Goal: Communication & Community: Participate in discussion

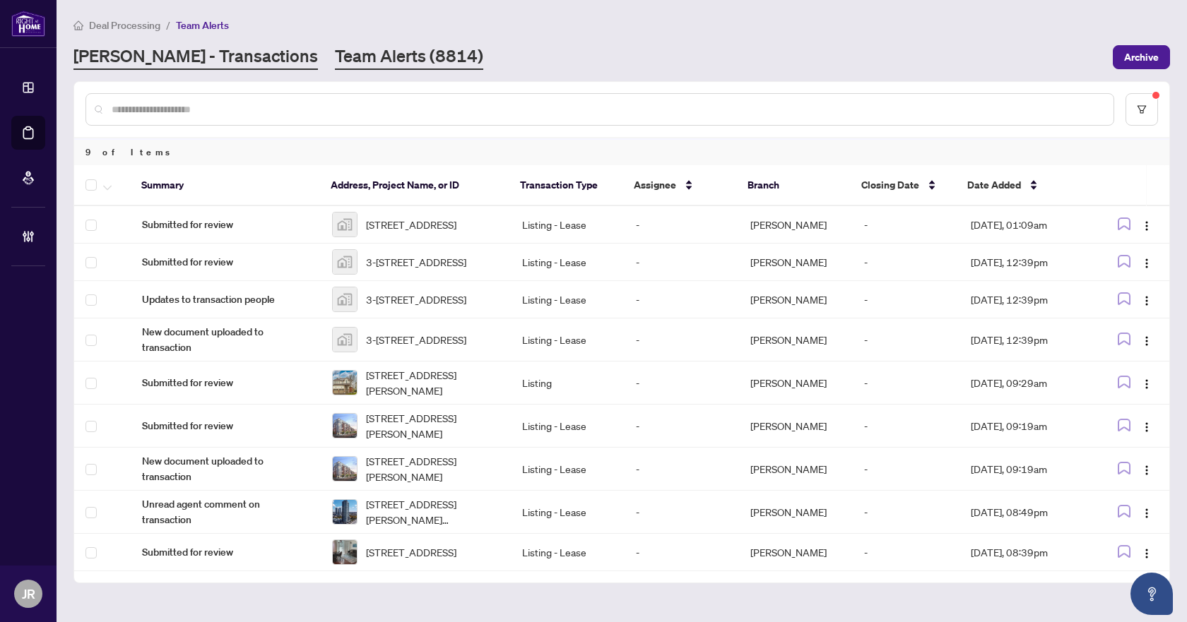
click at [138, 56] on link "RAHR - Transactions" at bounding box center [195, 57] width 244 height 25
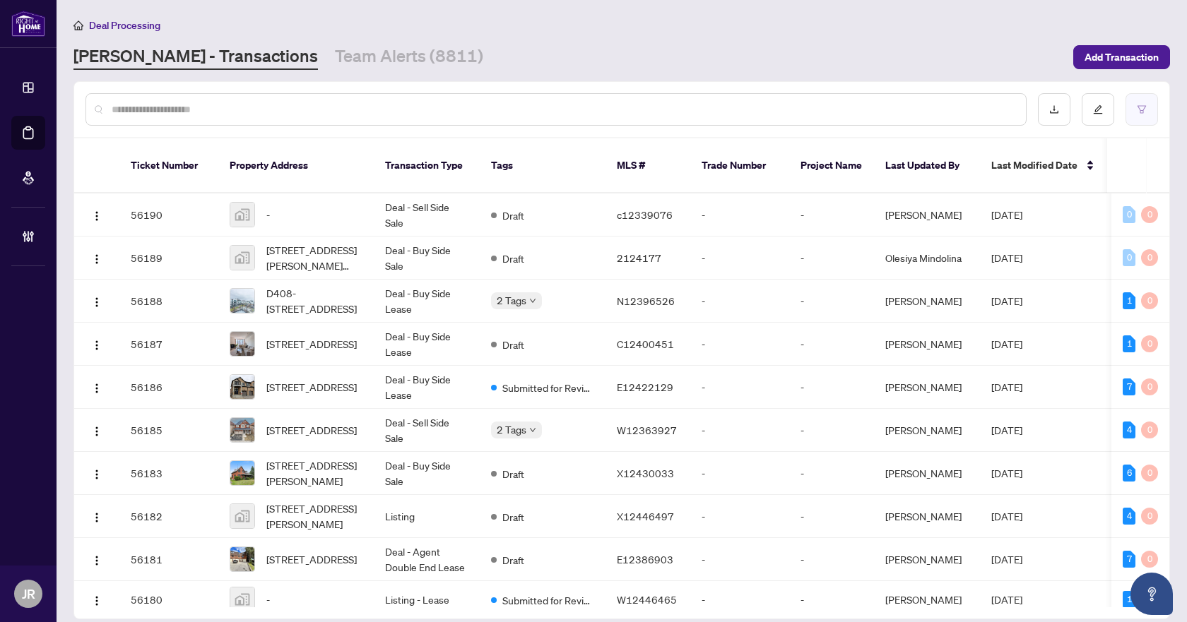
click at [1137, 109] on icon "filter" at bounding box center [1142, 110] width 10 height 10
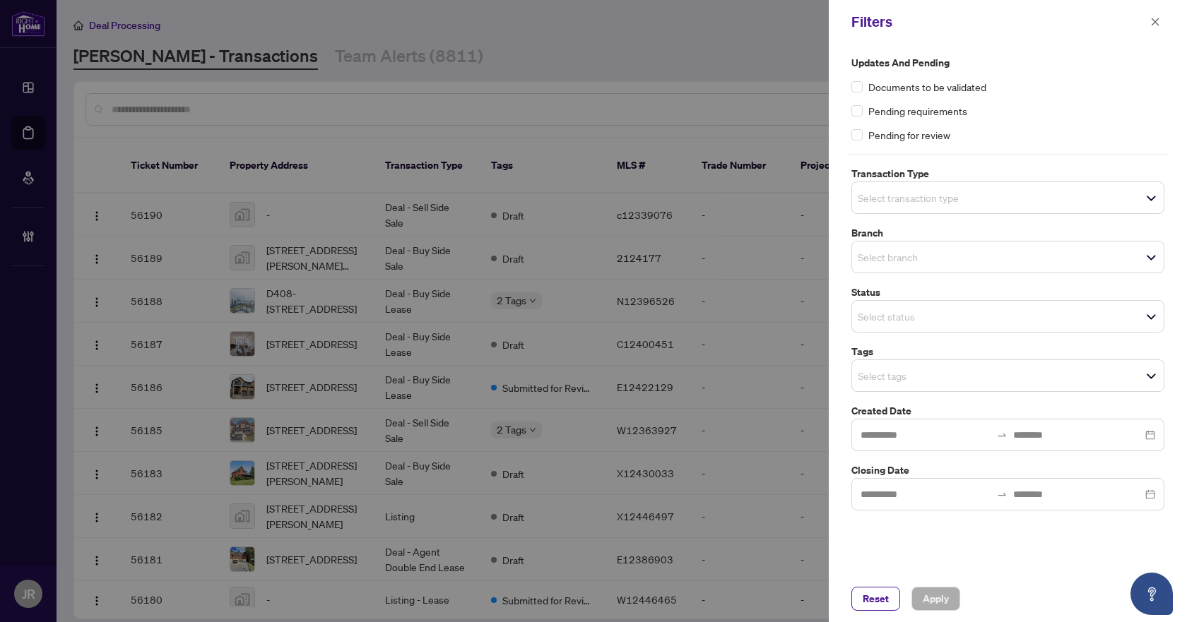
click at [987, 252] on span "Select branch" at bounding box center [1008, 257] width 312 height 20
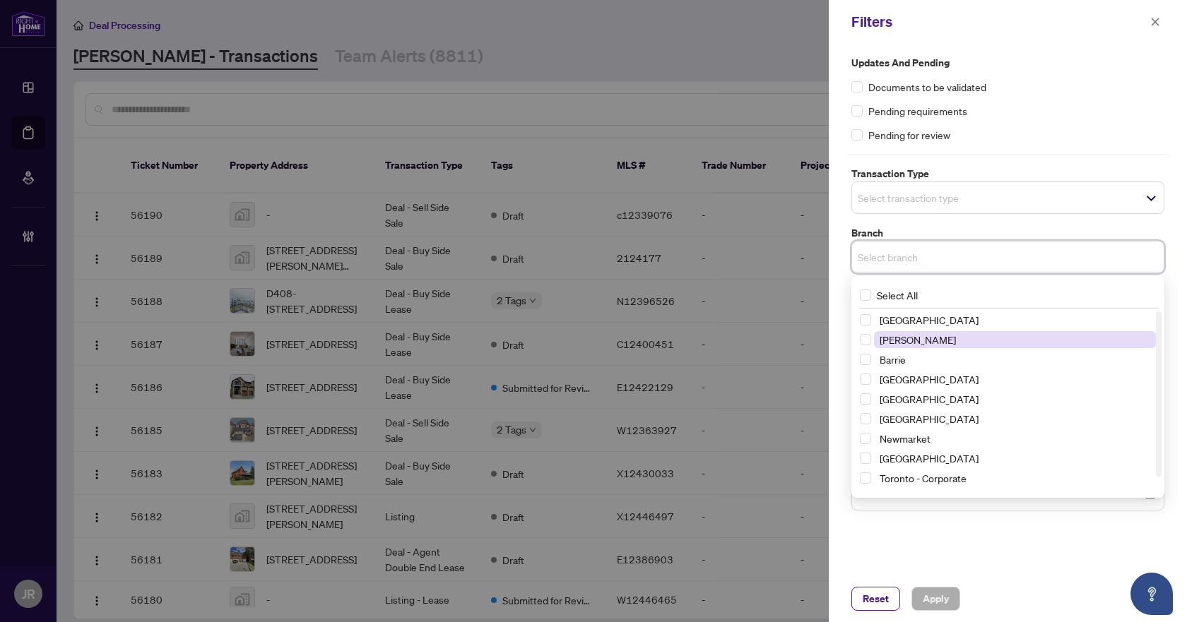
click at [990, 338] on span "Vaughan" at bounding box center [1015, 339] width 282 height 17
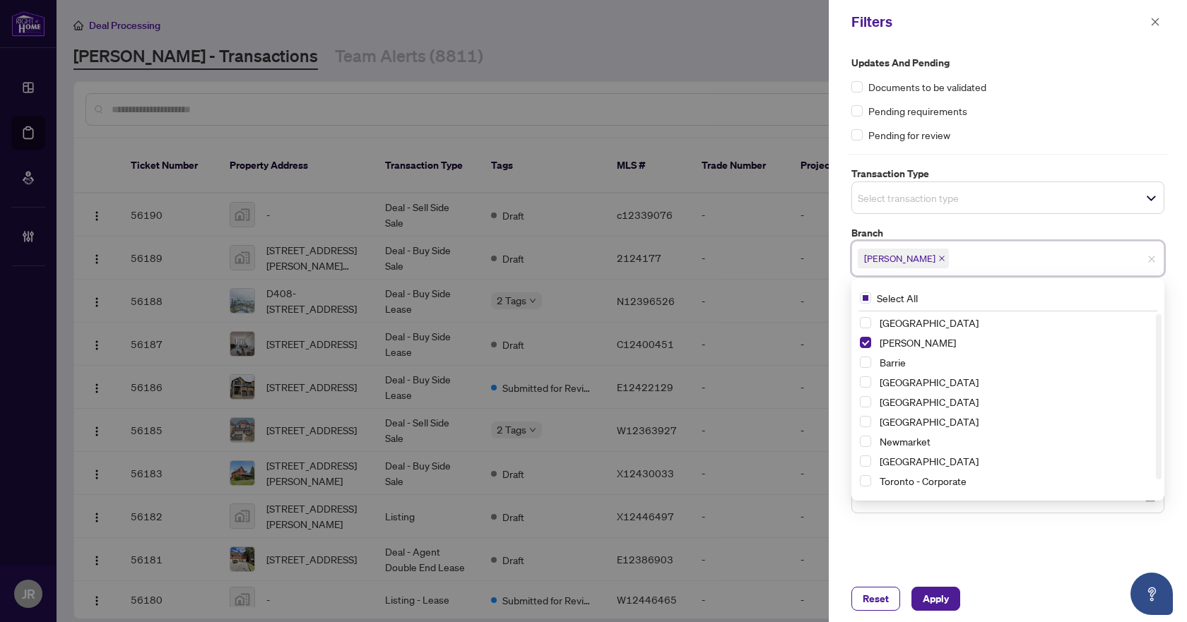
click at [1012, 193] on span "Select transaction type" at bounding box center [1008, 198] width 312 height 20
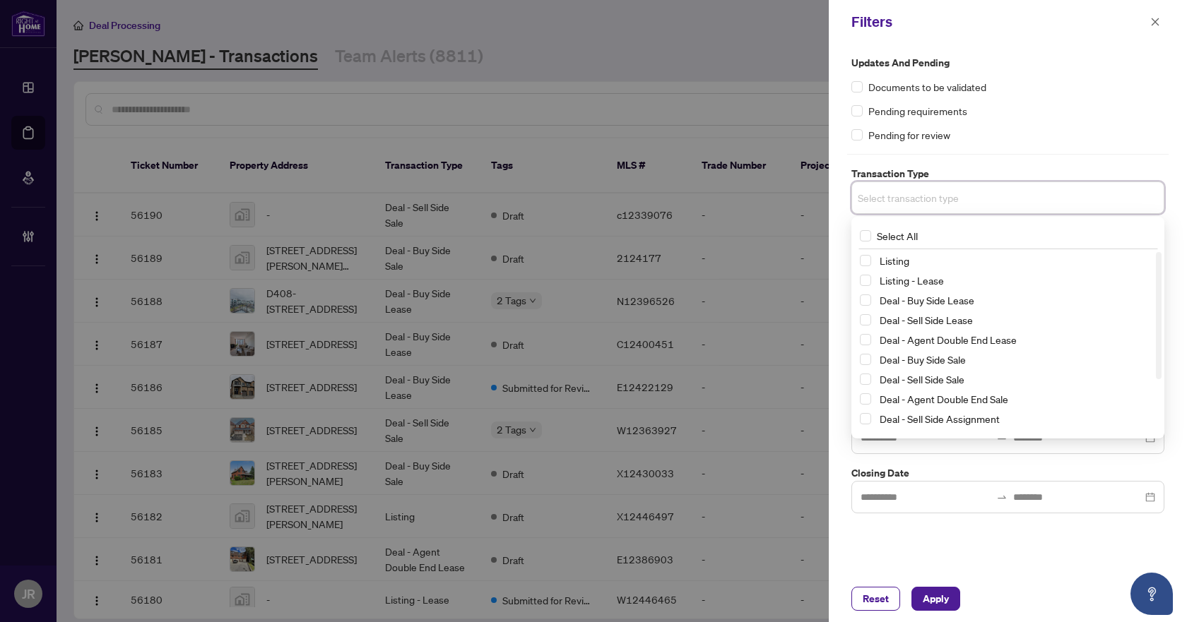
click at [1012, 268] on div "Listing" at bounding box center [1008, 260] width 296 height 17
click at [1002, 276] on span "Listing - Lease" at bounding box center [1015, 280] width 282 height 17
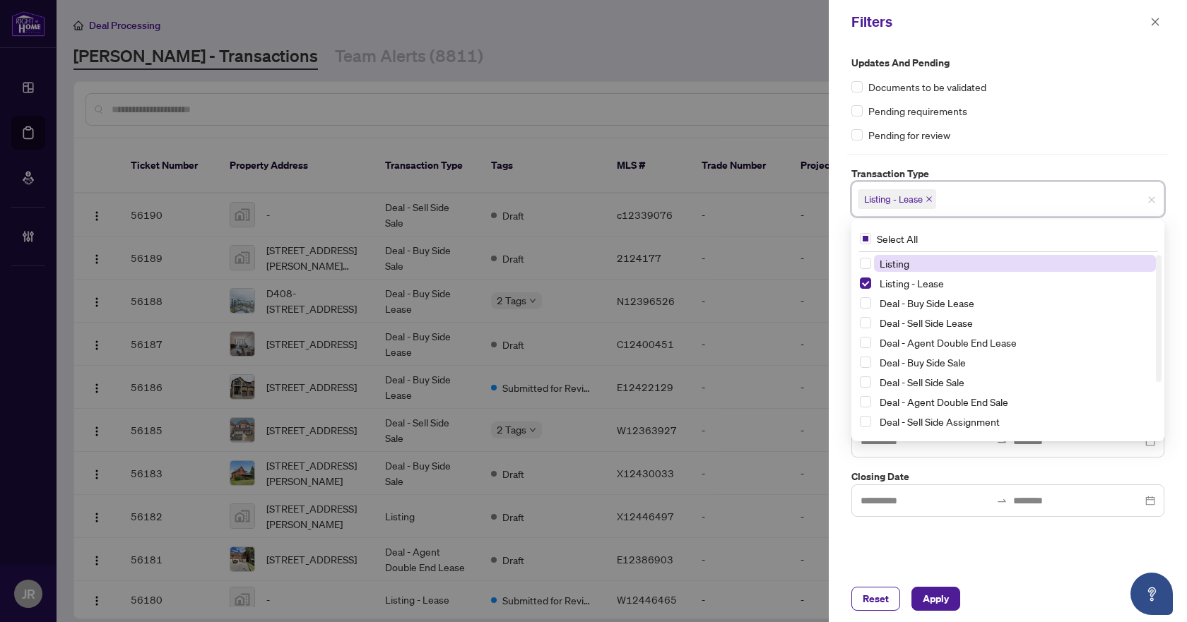
click at [1000, 263] on span "Listing" at bounding box center [1015, 263] width 282 height 17
click at [1104, 125] on div "Updates and Pending Documents to be validated Pending requirements Pending for …" at bounding box center [1007, 99] width 313 height 88
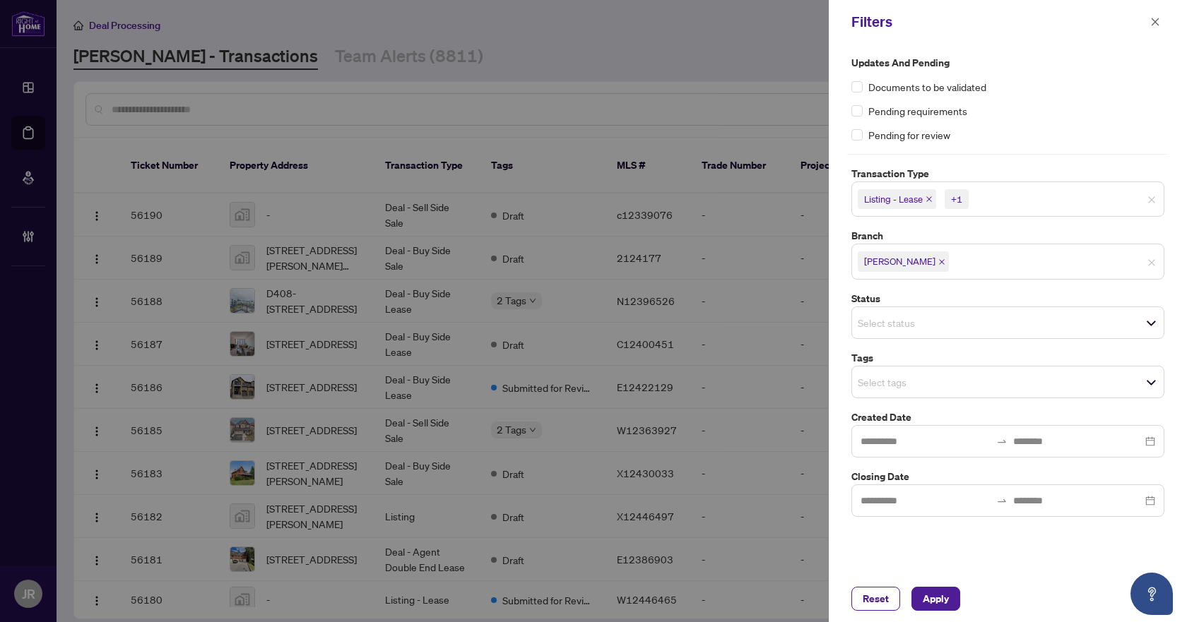
click at [967, 387] on span "Select tags" at bounding box center [1008, 382] width 312 height 20
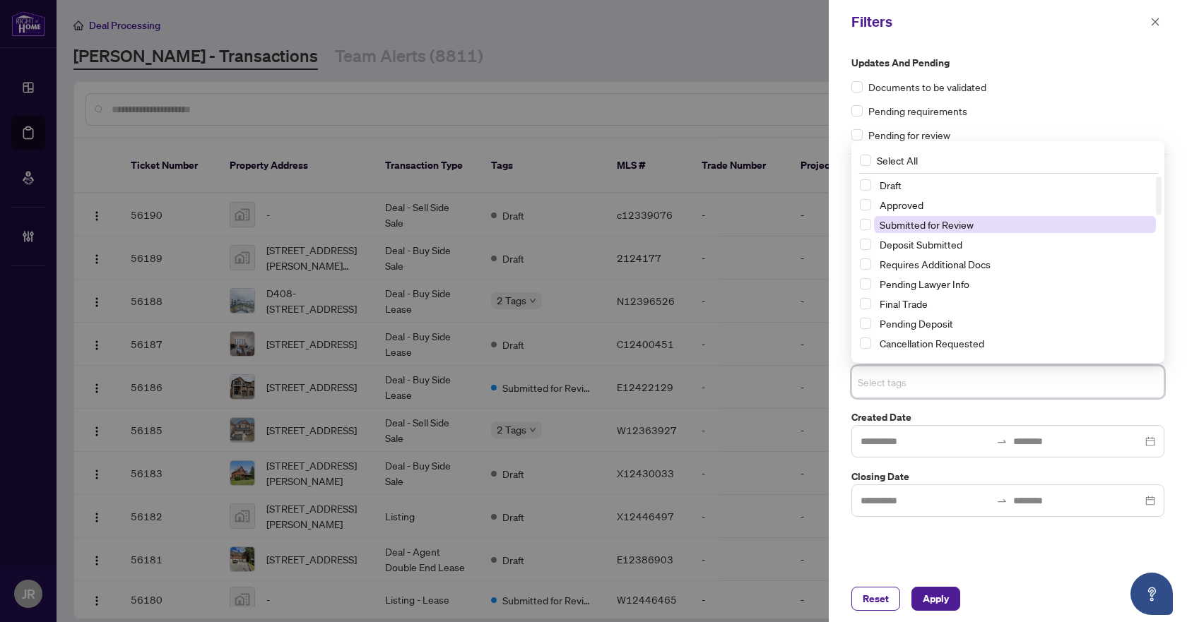
click at [961, 231] on span "Submitted for Review" at bounding box center [1015, 224] width 282 height 17
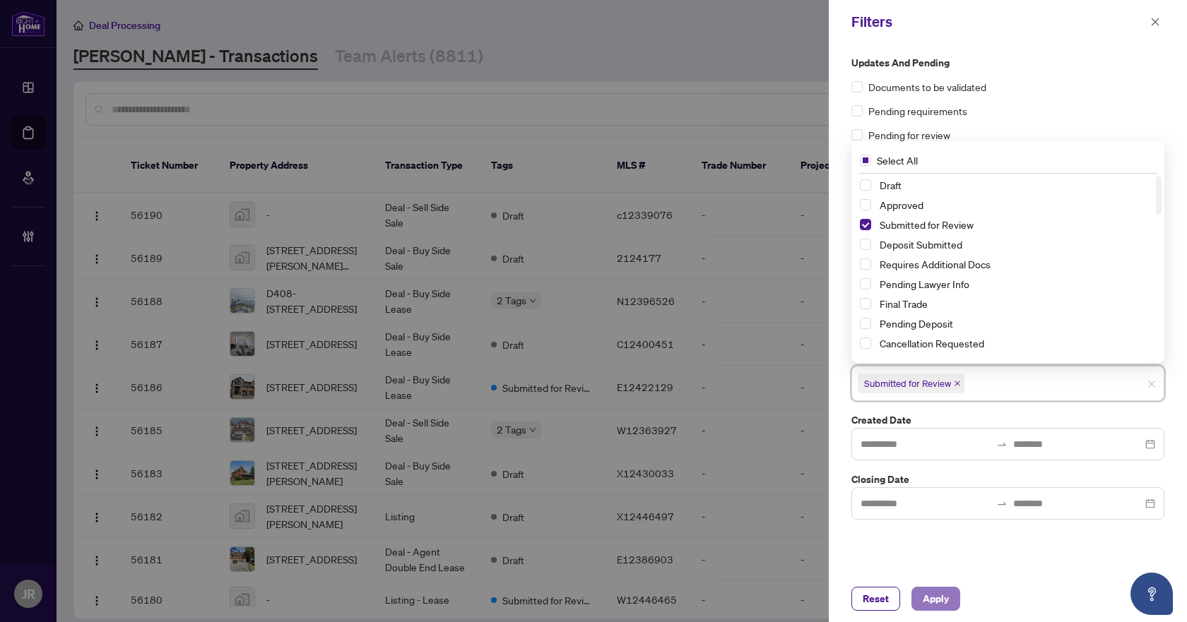
click at [927, 598] on span "Apply" at bounding box center [936, 599] width 26 height 23
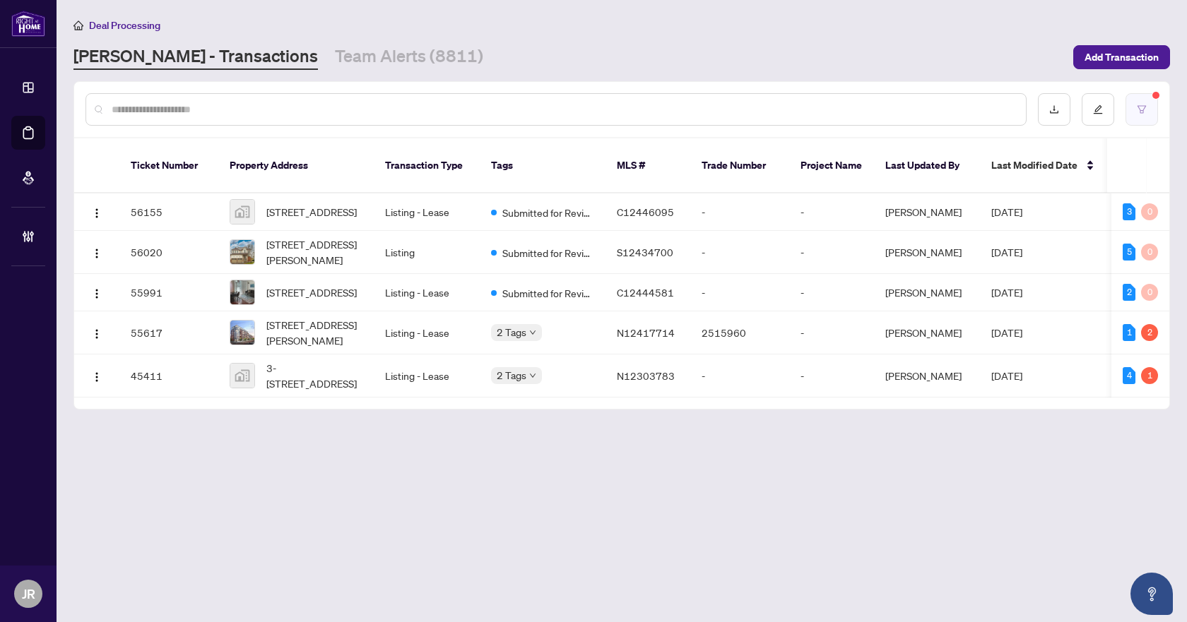
click at [1144, 112] on icon "filter" at bounding box center [1142, 110] width 10 height 10
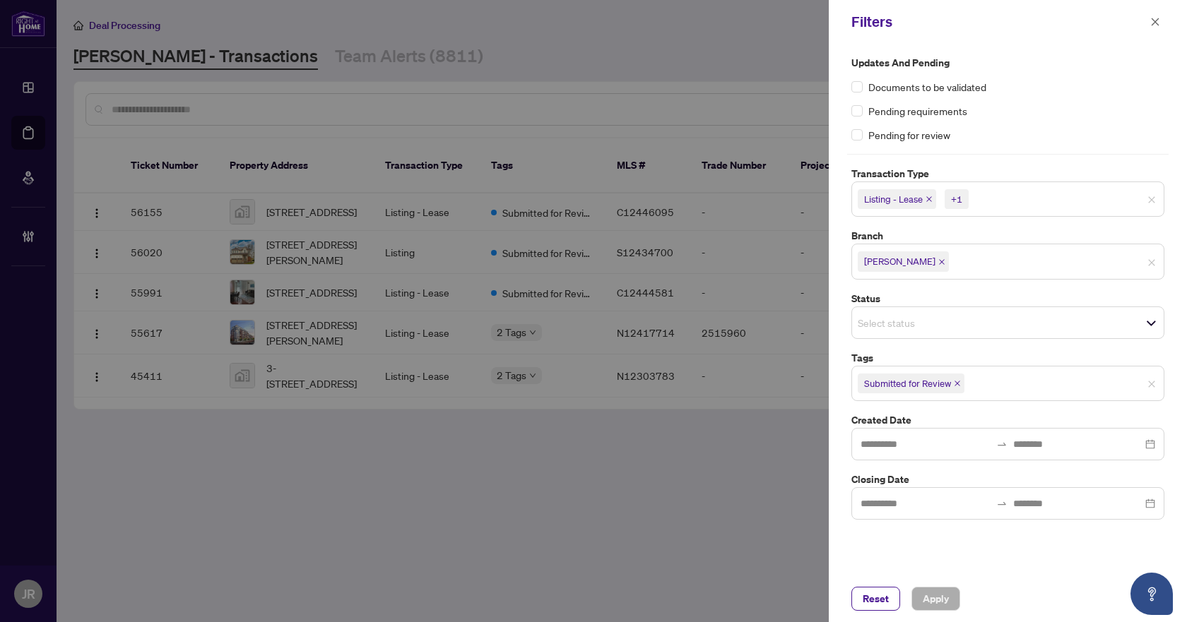
click at [959, 379] on span "Submitted for Review" at bounding box center [911, 384] width 107 height 20
click at [892, 592] on button "Reset" at bounding box center [875, 599] width 49 height 24
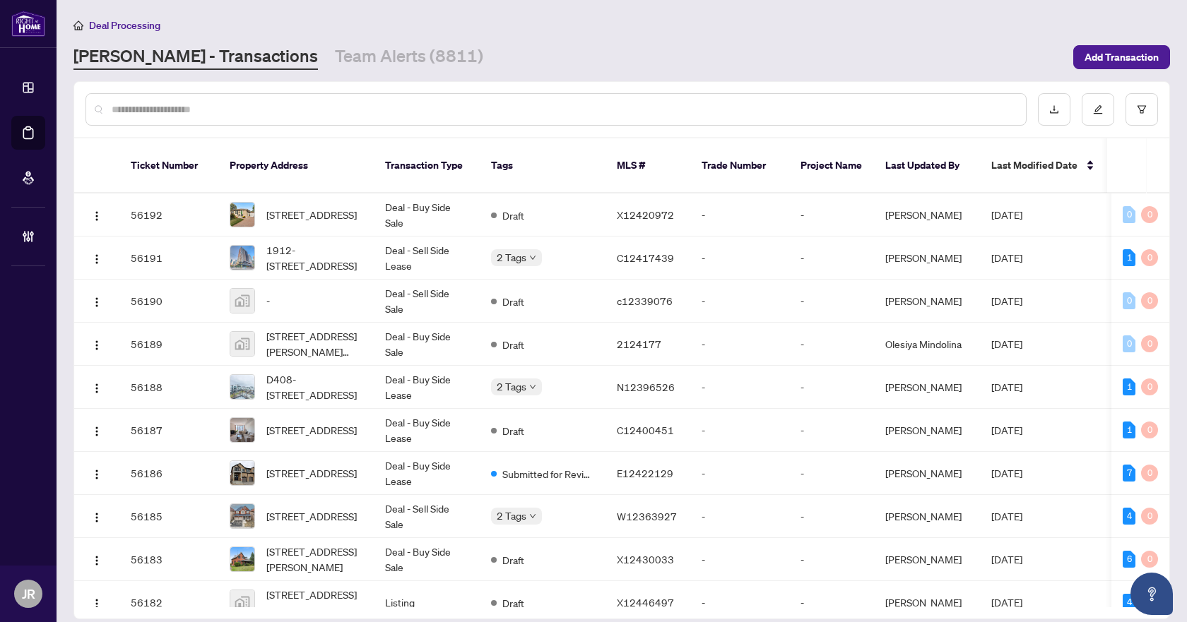
click at [284, 111] on input "text" at bounding box center [563, 110] width 903 height 16
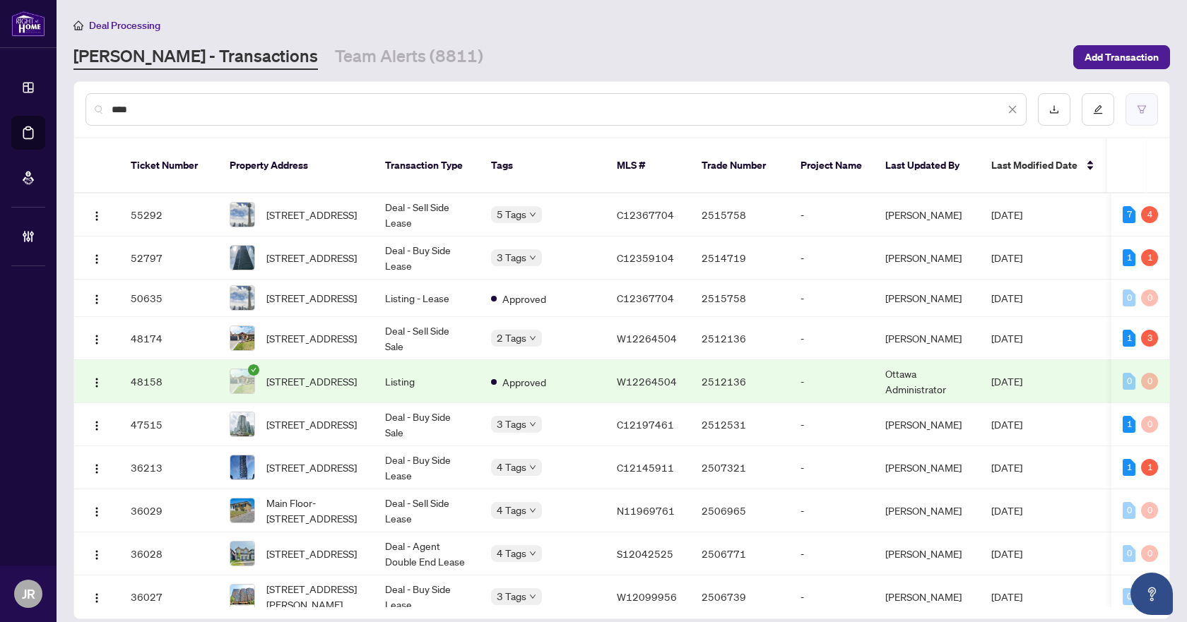
type input "****"
click at [1138, 109] on icon "filter" at bounding box center [1142, 110] width 10 height 10
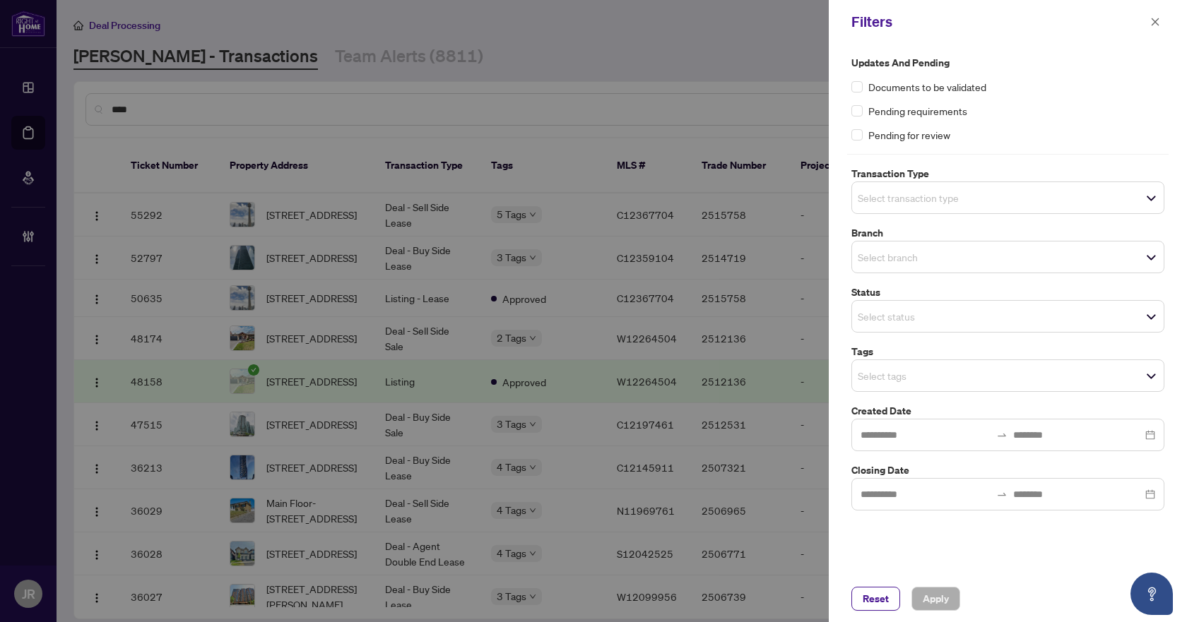
click at [956, 190] on input "search" at bounding box center [907, 197] width 99 height 17
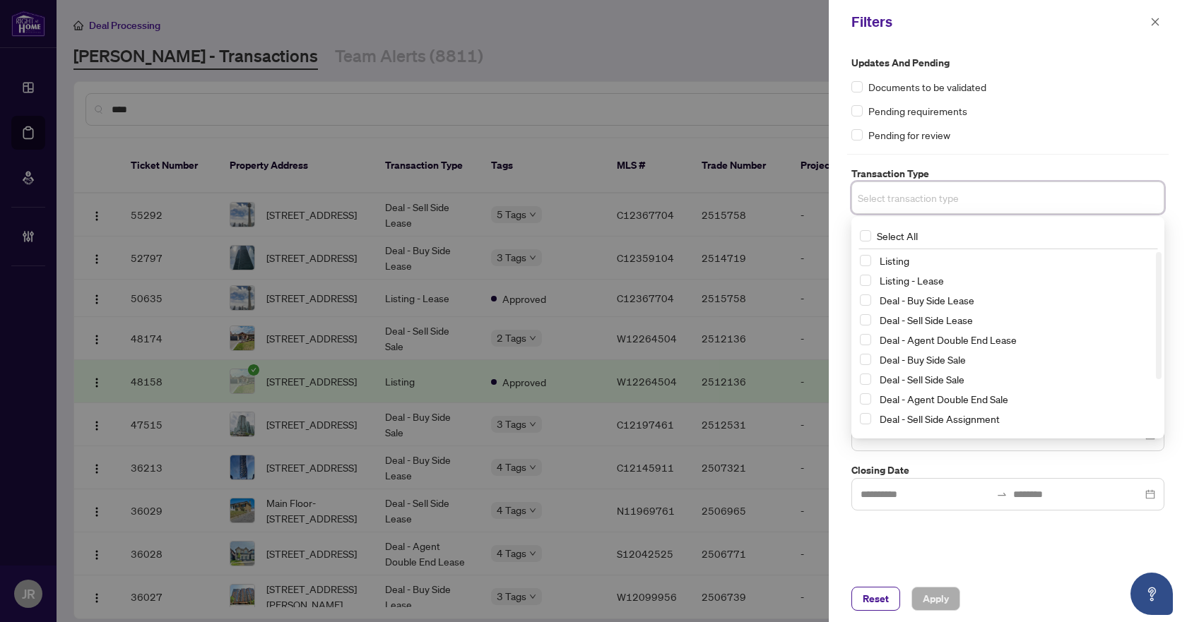
click at [1067, 128] on div "Pending for review" at bounding box center [1007, 135] width 313 height 16
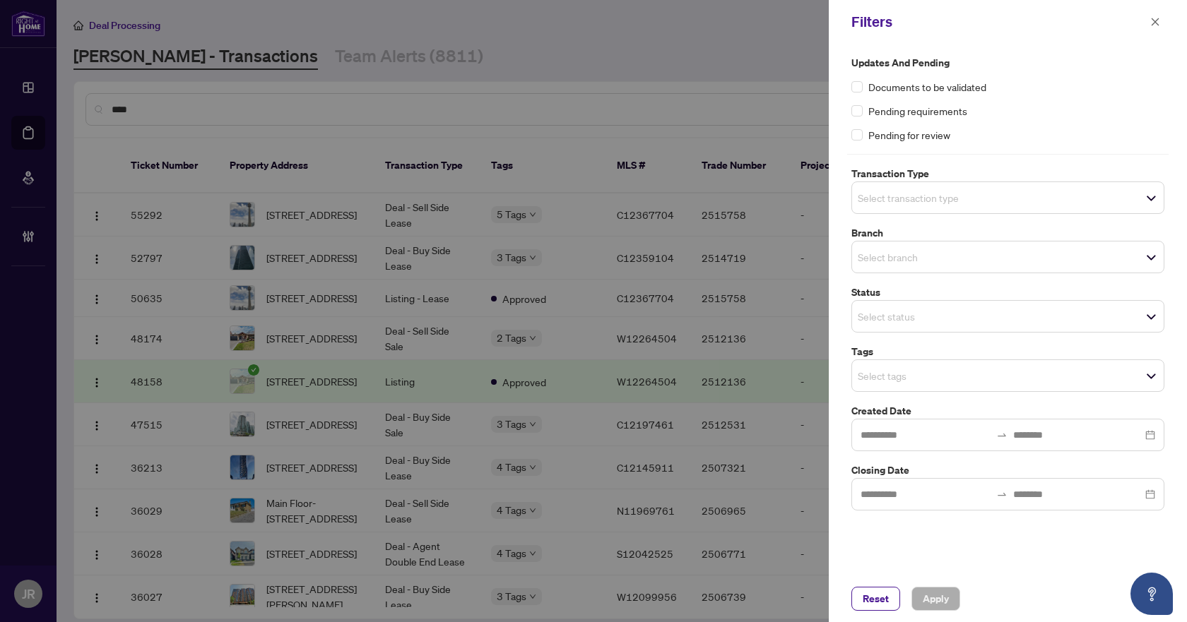
click at [928, 375] on input "search" at bounding box center [907, 375] width 99 height 17
click at [965, 467] on label "Closing Date" at bounding box center [1007, 471] width 313 height 16
click at [956, 311] on input "search" at bounding box center [907, 316] width 99 height 17
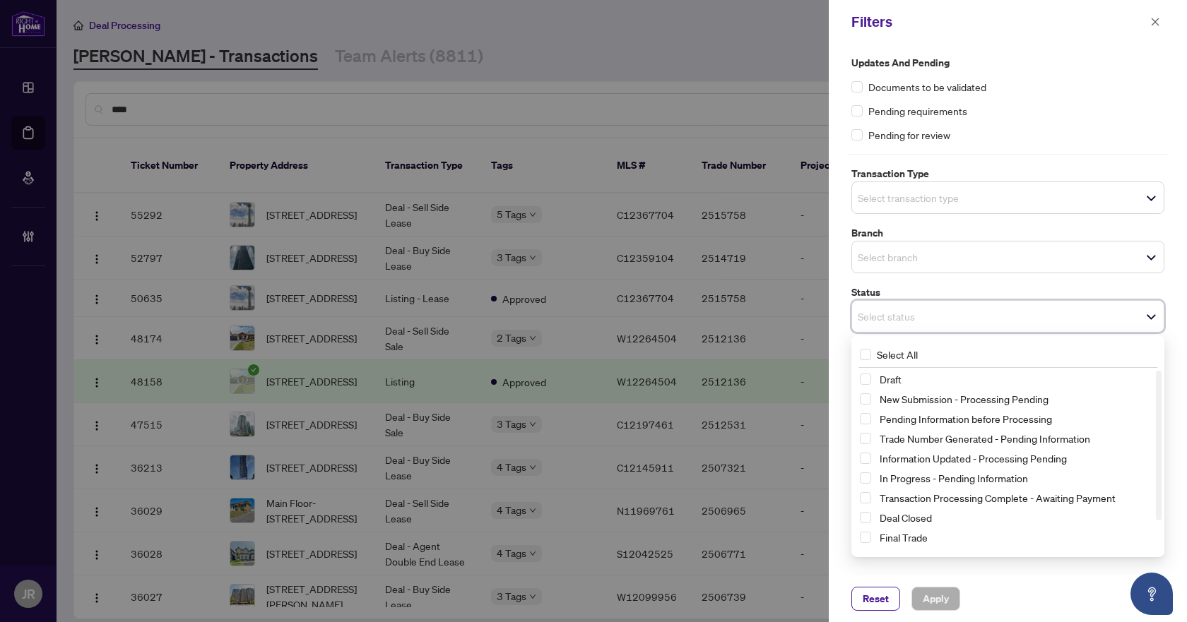
click at [971, 283] on div "Updates and Pending Documents to be validated Pending requirements Pending for …" at bounding box center [1007, 283] width 321 height 456
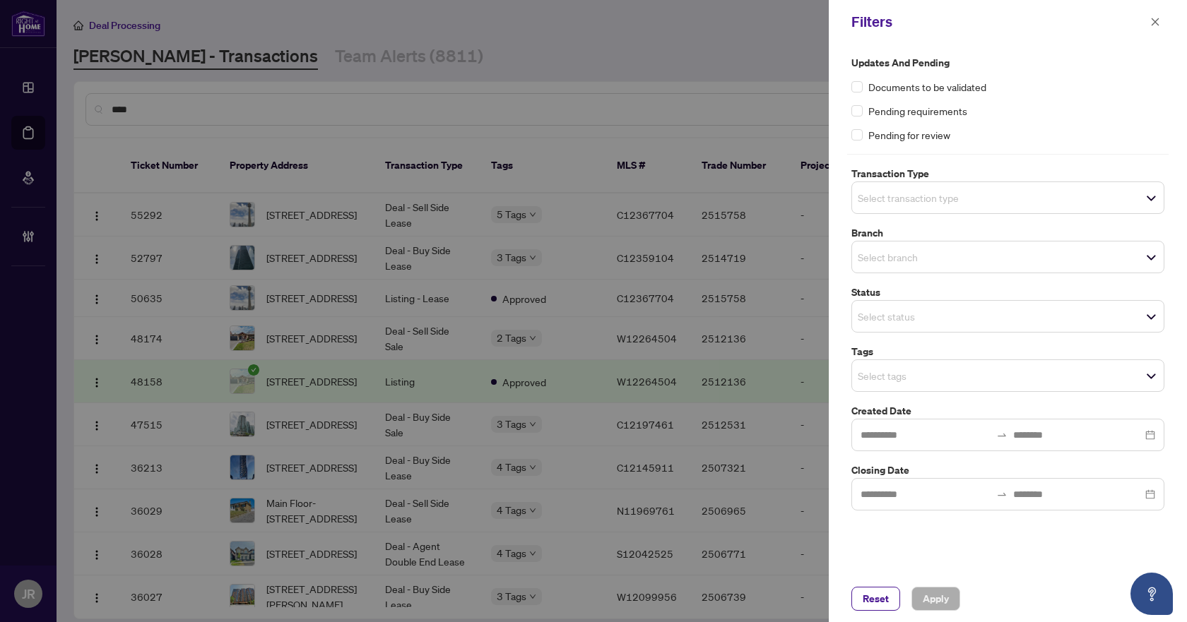
click at [974, 258] on span "Select branch" at bounding box center [1008, 257] width 312 height 20
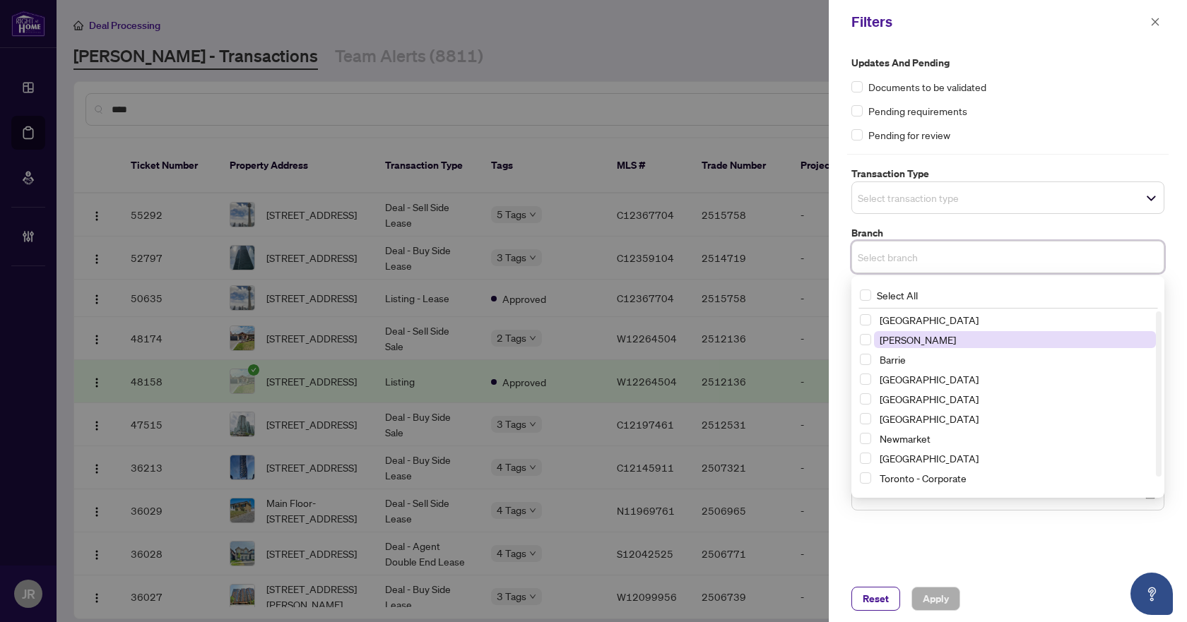
click at [965, 340] on span "Vaughan" at bounding box center [1015, 339] width 282 height 17
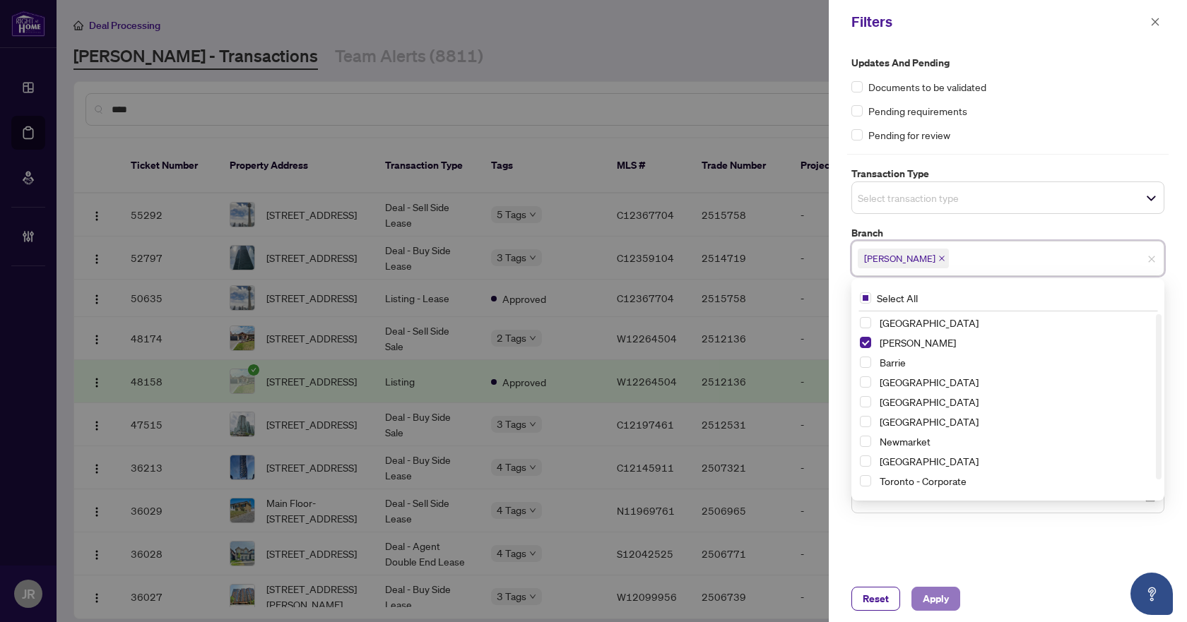
click at [930, 599] on span "Apply" at bounding box center [936, 599] width 26 height 23
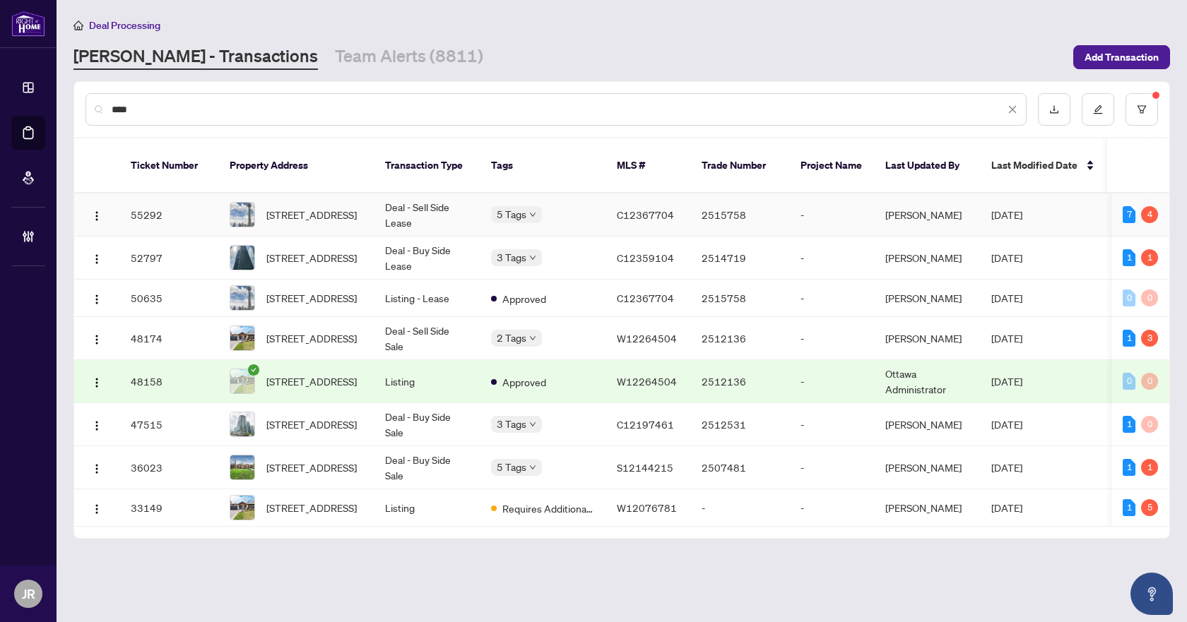
click at [382, 201] on td "Deal - Sell Side Lease" at bounding box center [427, 215] width 106 height 43
click at [345, 207] on span "3602-361 Front St, Toronto, Ontario M5V 3R5, Canada" at bounding box center [311, 215] width 90 height 16
click at [331, 108] on input "****" at bounding box center [558, 110] width 893 height 16
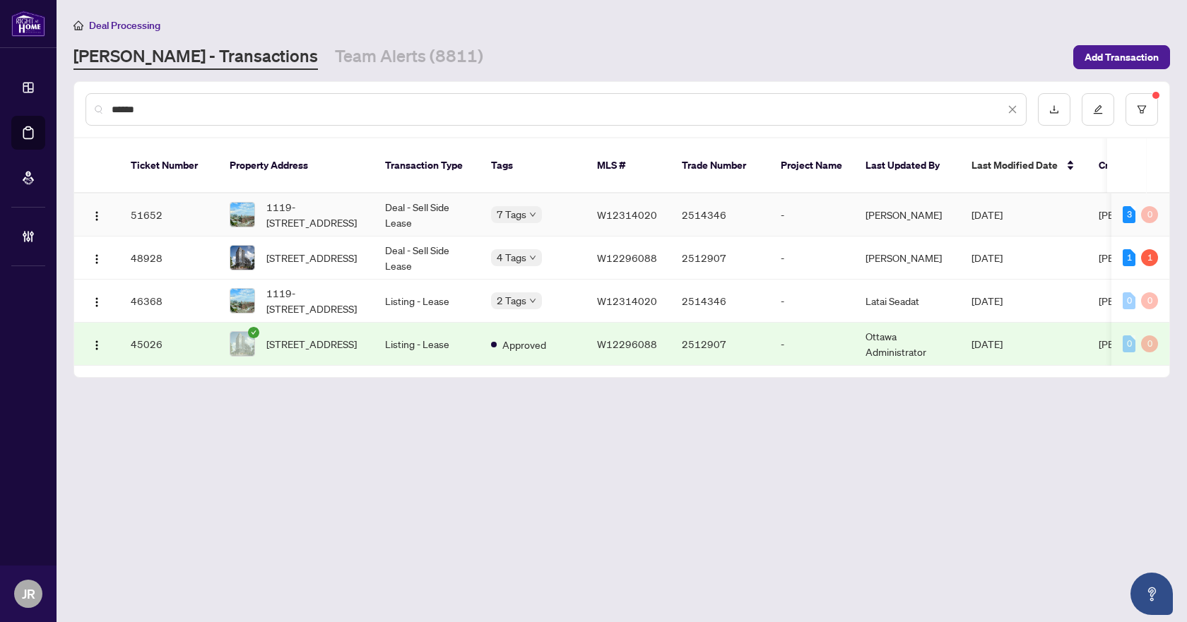
type input "******"
click at [399, 201] on td "Deal - Sell Side Lease" at bounding box center [427, 215] width 106 height 43
click at [288, 102] on input "******" at bounding box center [558, 110] width 893 height 16
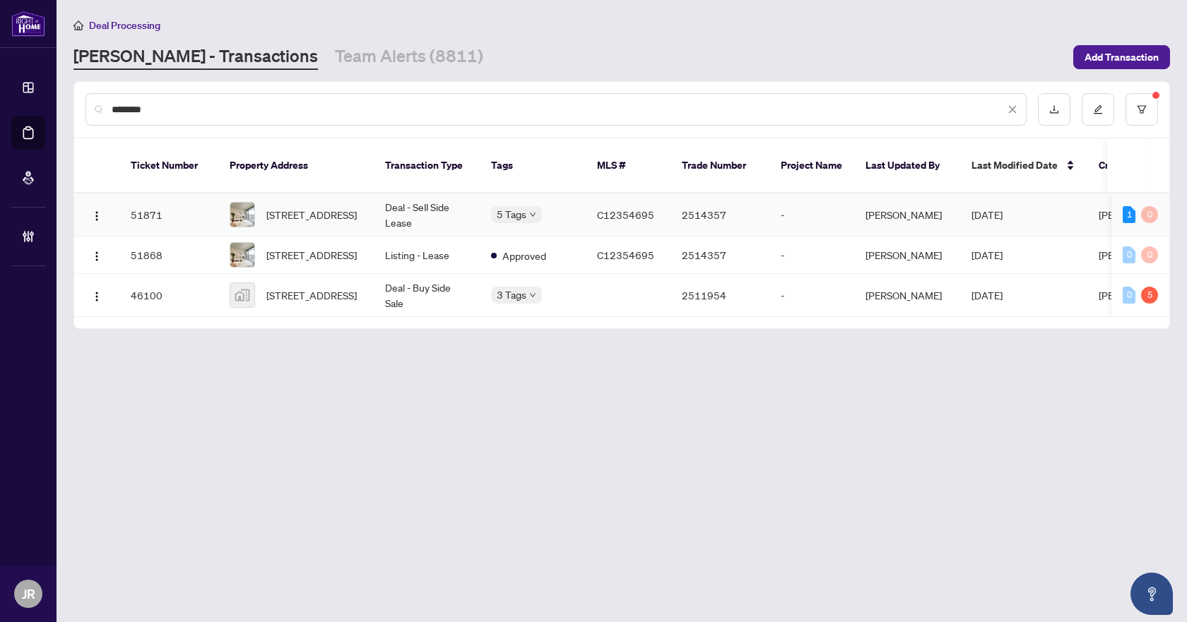
type input "********"
click at [392, 194] on td "Deal - Sell Side Lease" at bounding box center [427, 215] width 106 height 43
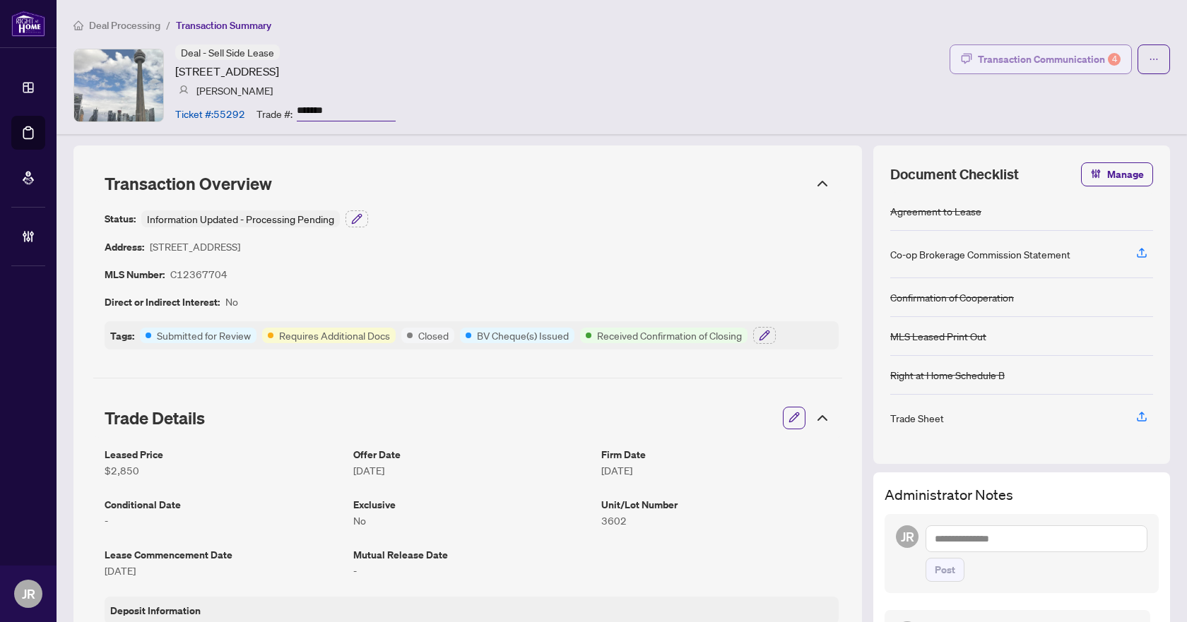
click at [1029, 51] on div "Transaction Communication 4" at bounding box center [1049, 59] width 143 height 23
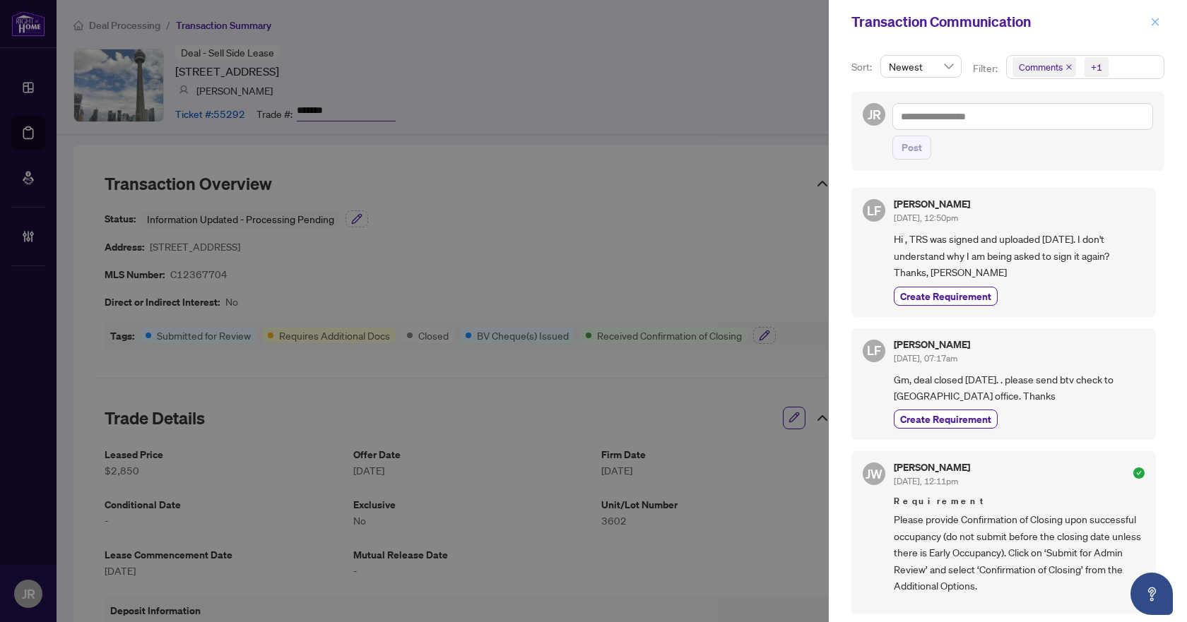
click at [1156, 20] on icon "close" at bounding box center [1155, 22] width 8 height 8
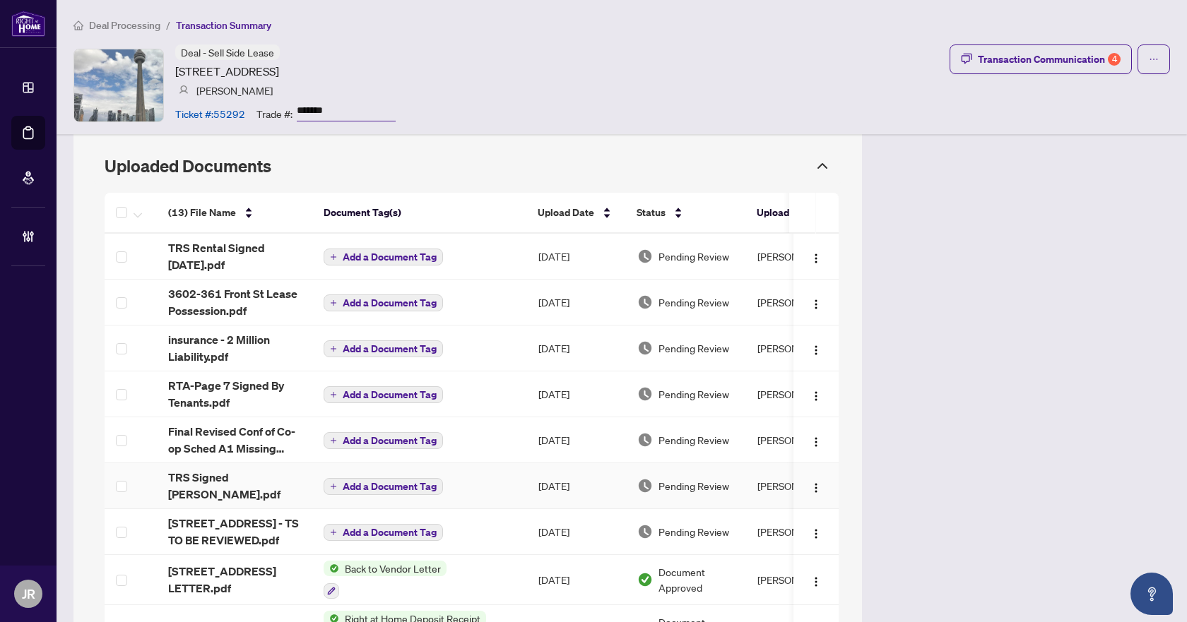
scroll to position [1154, 0]
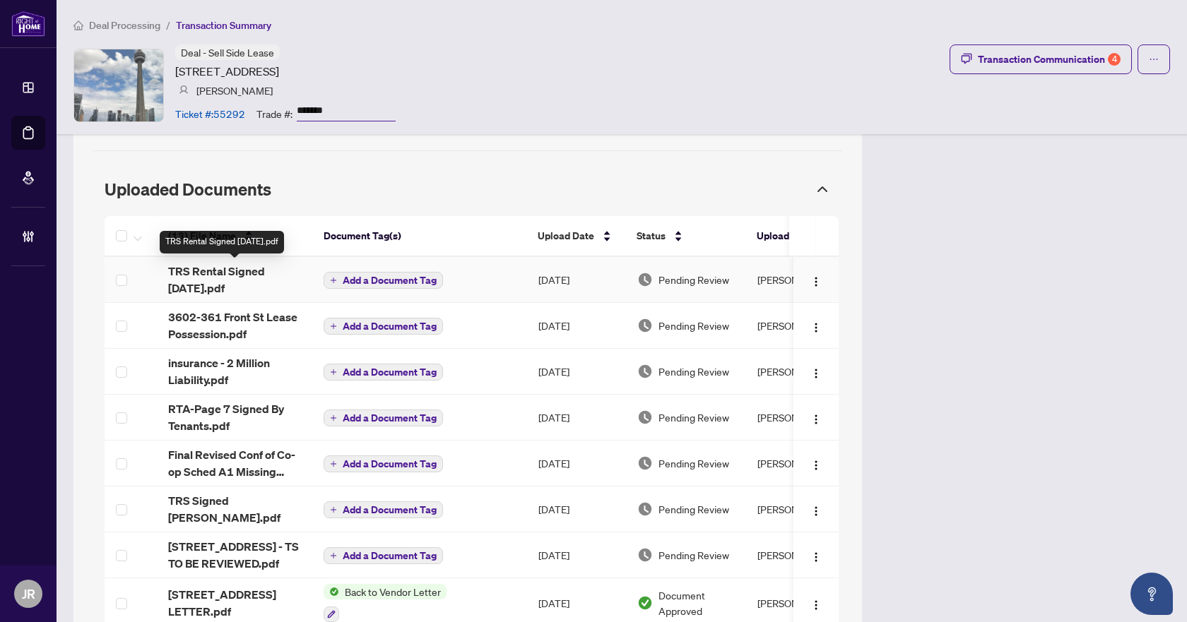
click at [254, 279] on span "TRS Rental Signed Sept 30 2025.pdf" at bounding box center [234, 280] width 133 height 34
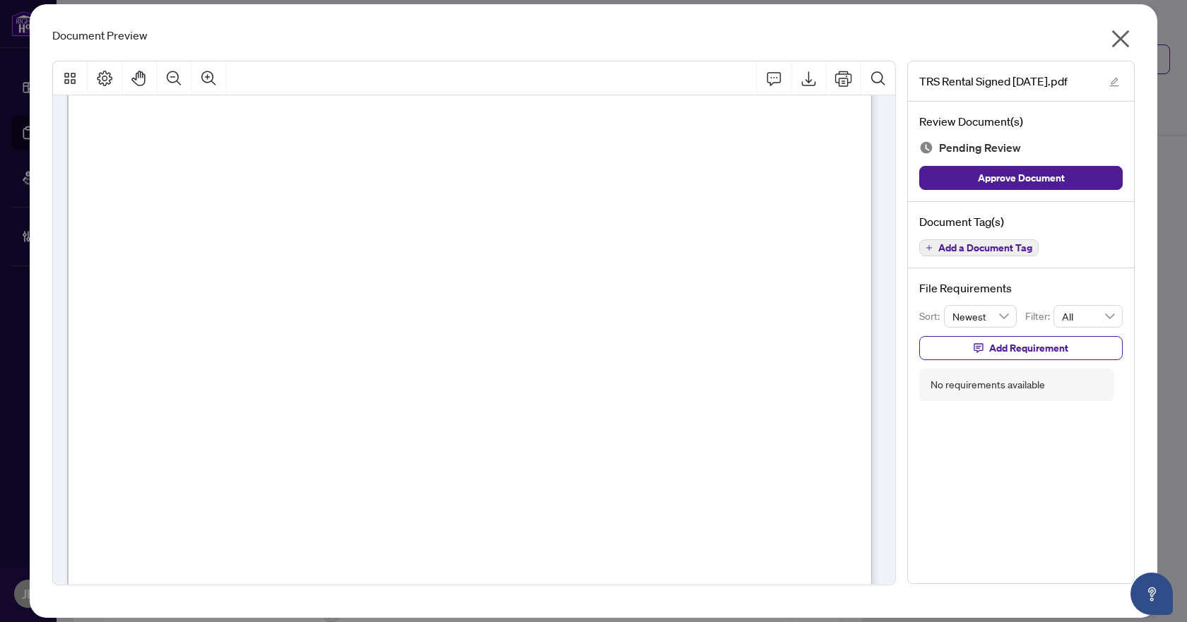
scroll to position [565, 0]
click at [1128, 32] on icon "close" at bounding box center [1121, 39] width 18 height 18
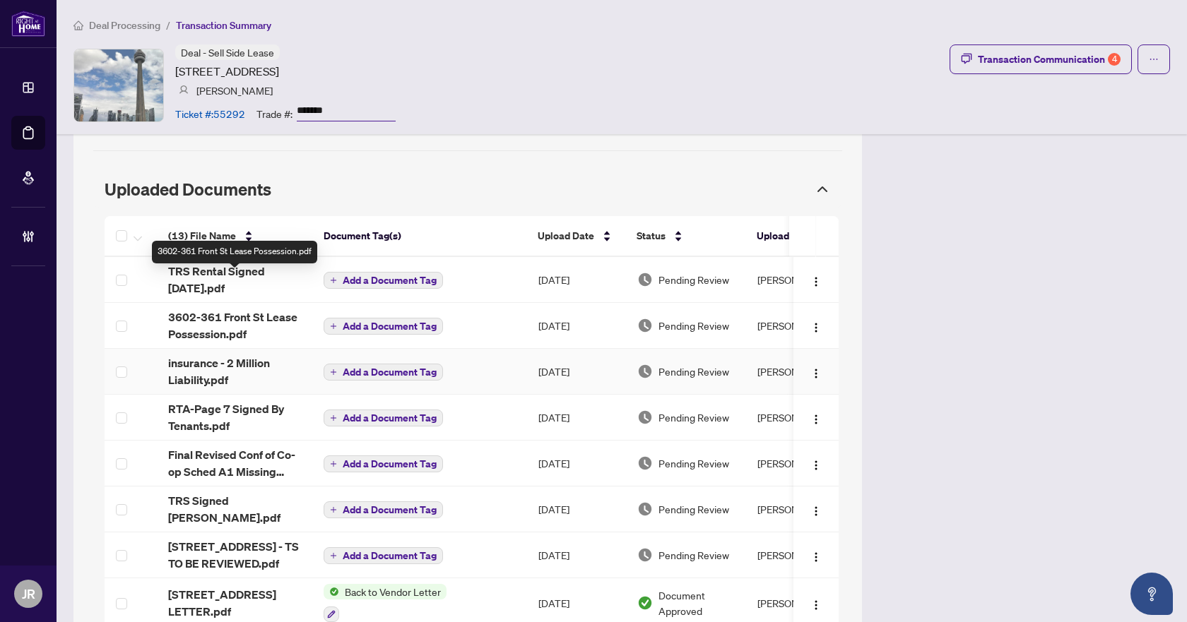
scroll to position [1224, 0]
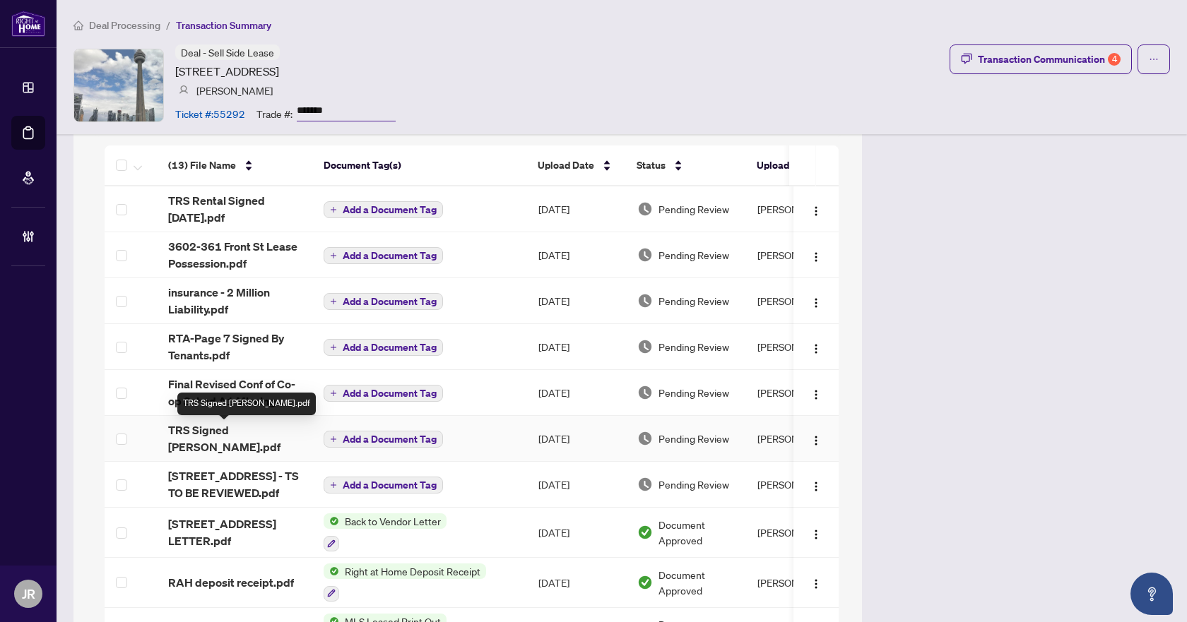
click at [254, 430] on span "TRS Signed Lucas.pdf" at bounding box center [234, 439] width 133 height 34
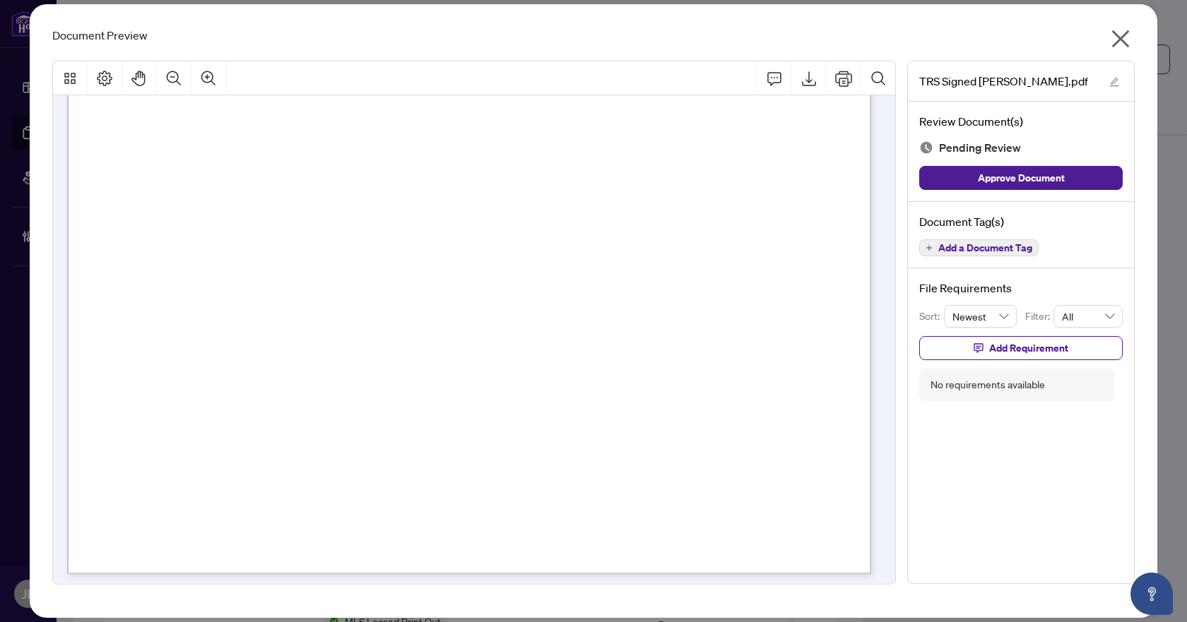
scroll to position [579, 0]
click at [1118, 37] on icon "close" at bounding box center [1121, 39] width 18 height 18
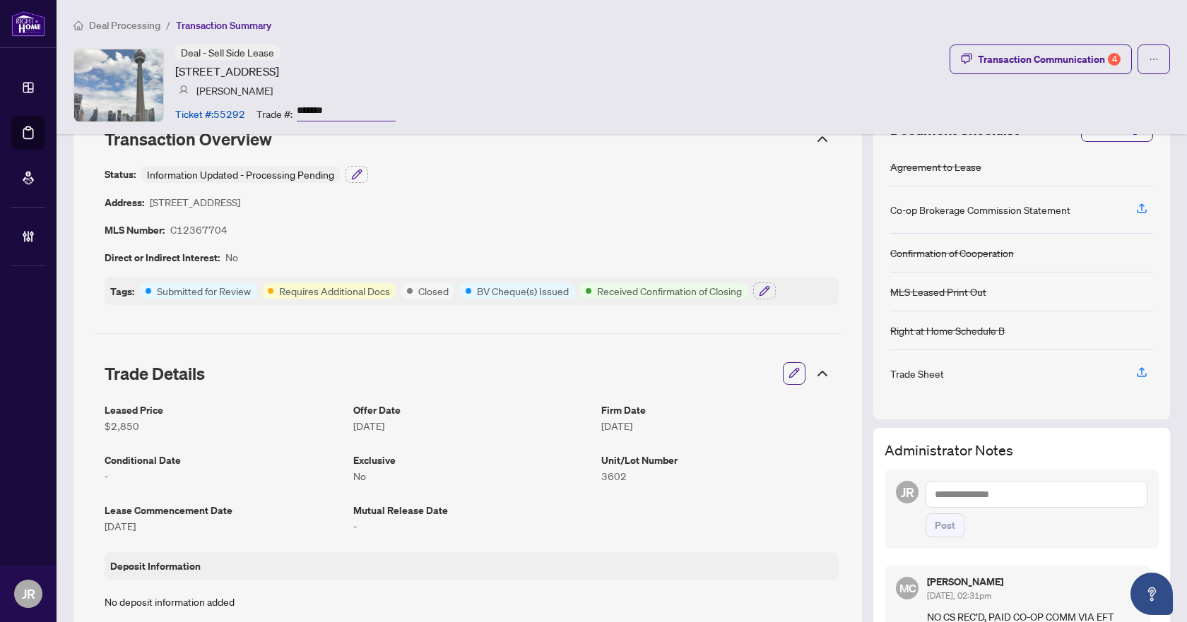
scroll to position [0, 0]
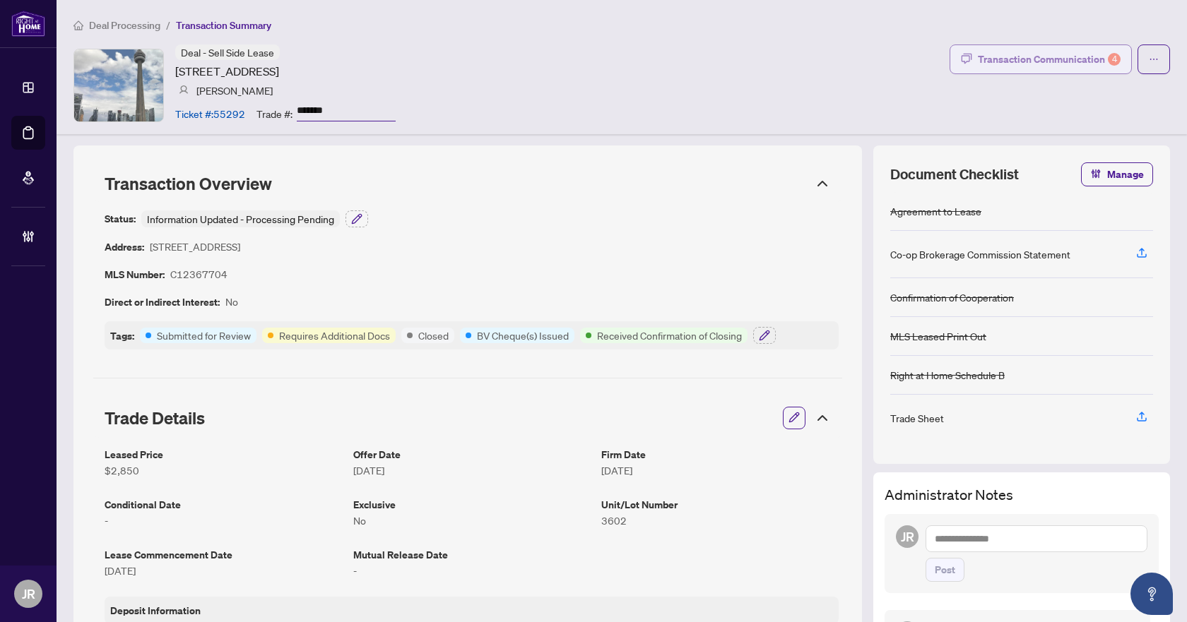
click at [1050, 56] on div "Transaction Communication 4" at bounding box center [1049, 59] width 143 height 23
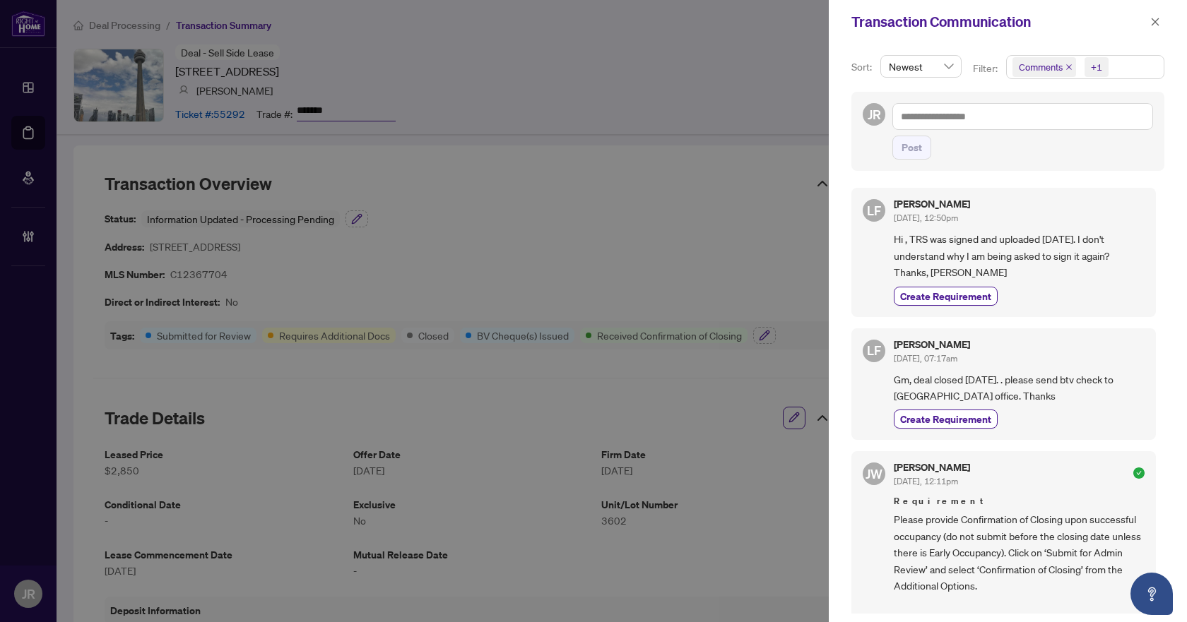
click at [1069, 65] on icon "close" at bounding box center [1068, 67] width 7 height 7
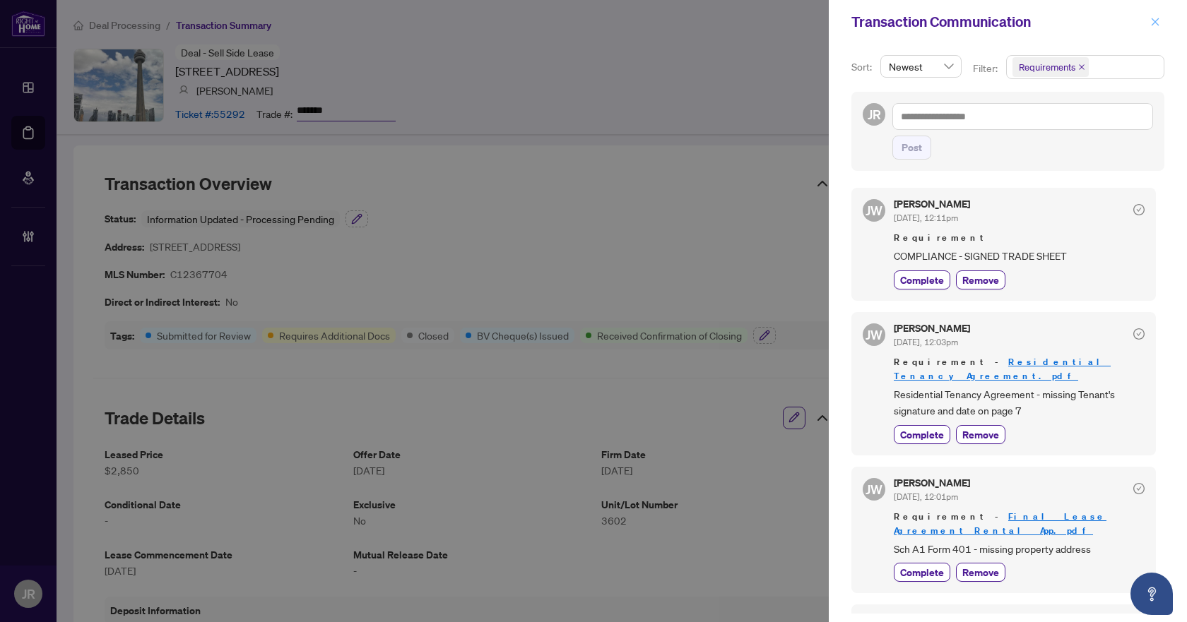
click at [1156, 15] on span "button" at bounding box center [1155, 22] width 10 height 23
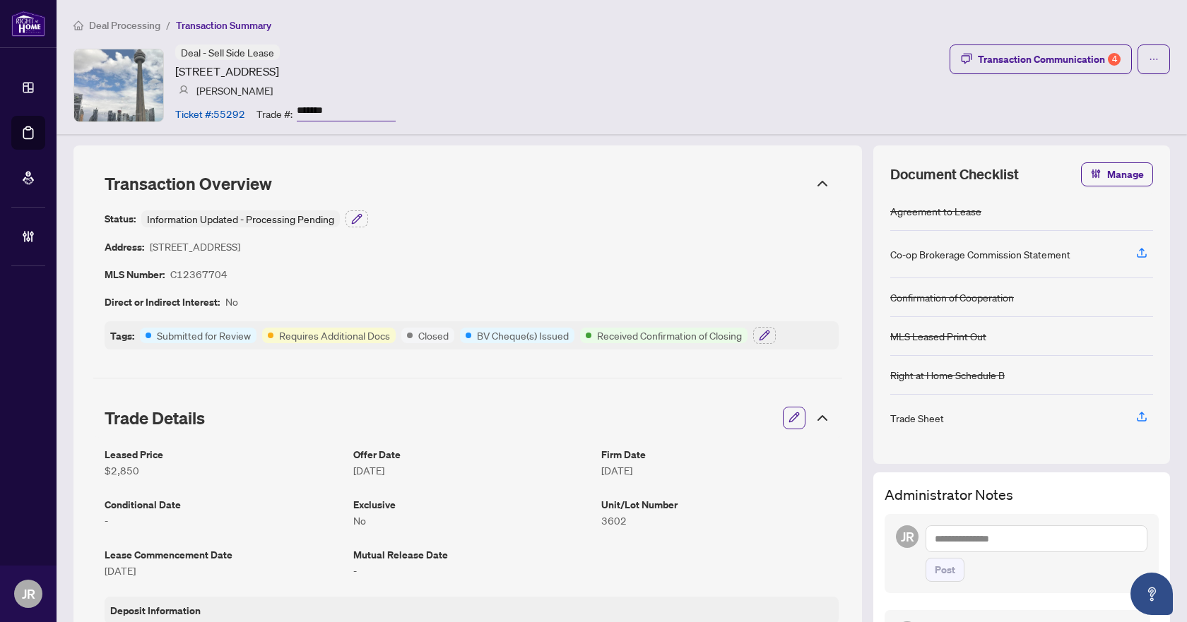
click at [231, 112] on article "Ticket #: 55292" at bounding box center [210, 114] width 70 height 16
copy article "55292"
click at [309, 105] on input "*******" at bounding box center [346, 111] width 99 height 20
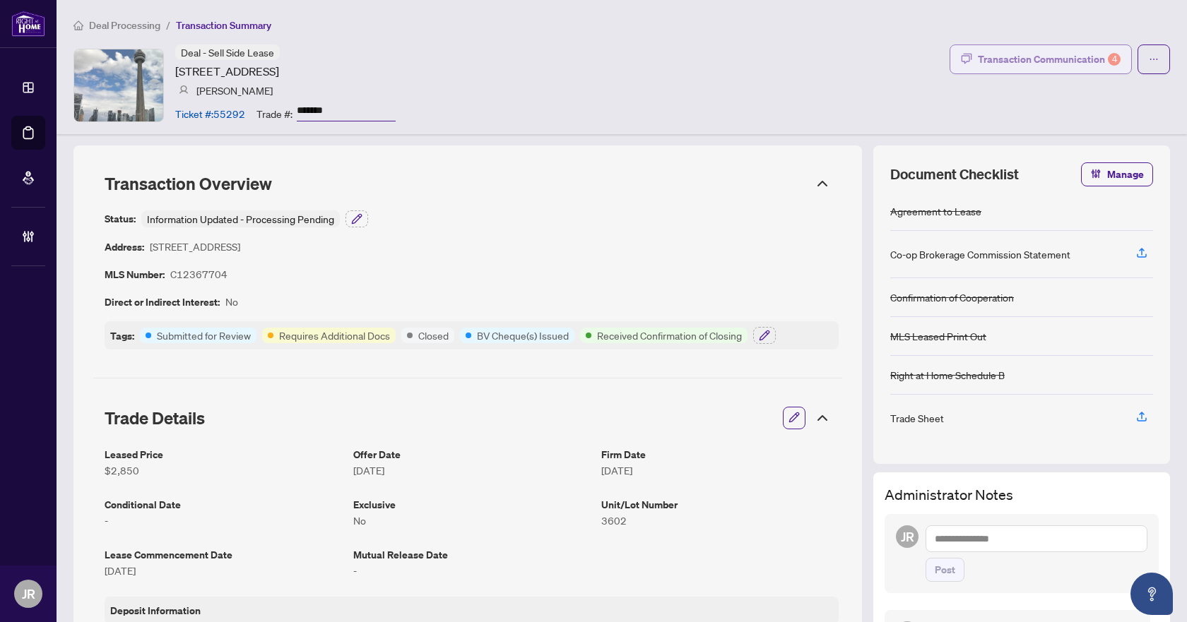
click at [1089, 60] on div "Transaction Communication 4" at bounding box center [1049, 59] width 143 height 23
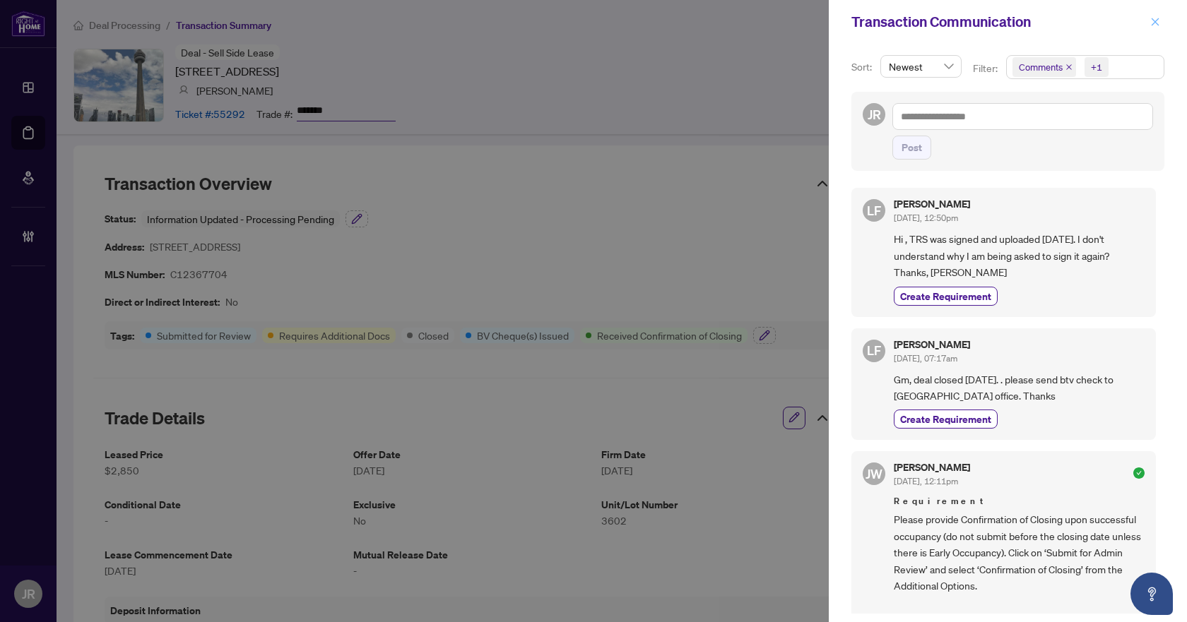
click at [1156, 20] on icon "close" at bounding box center [1155, 22] width 10 height 10
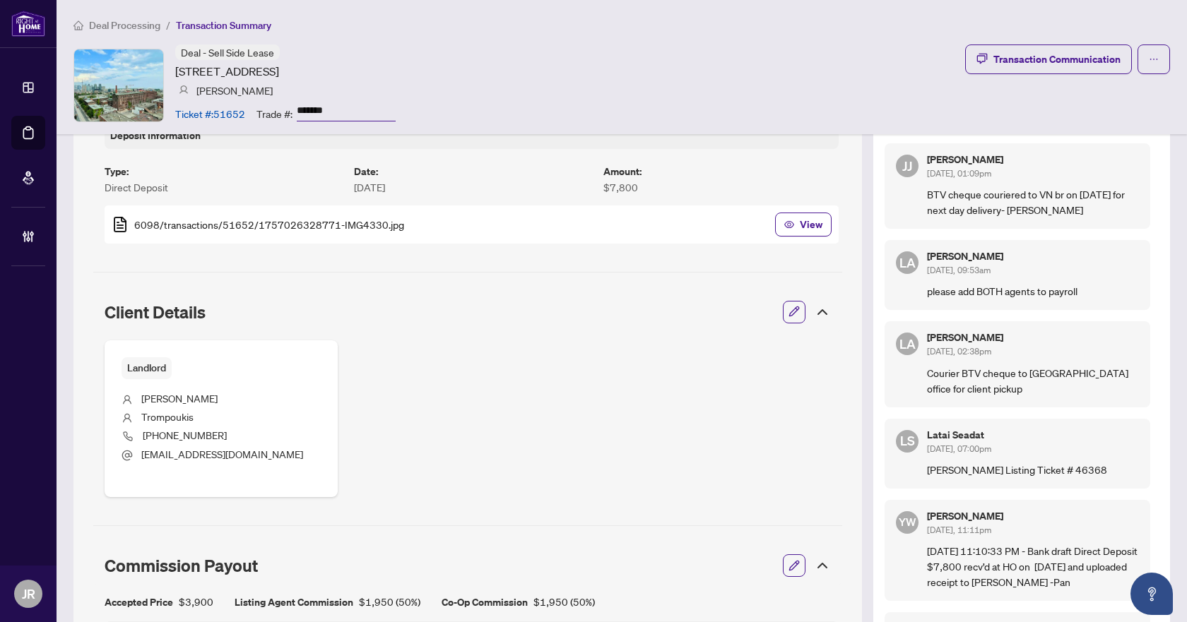
scroll to position [494, 0]
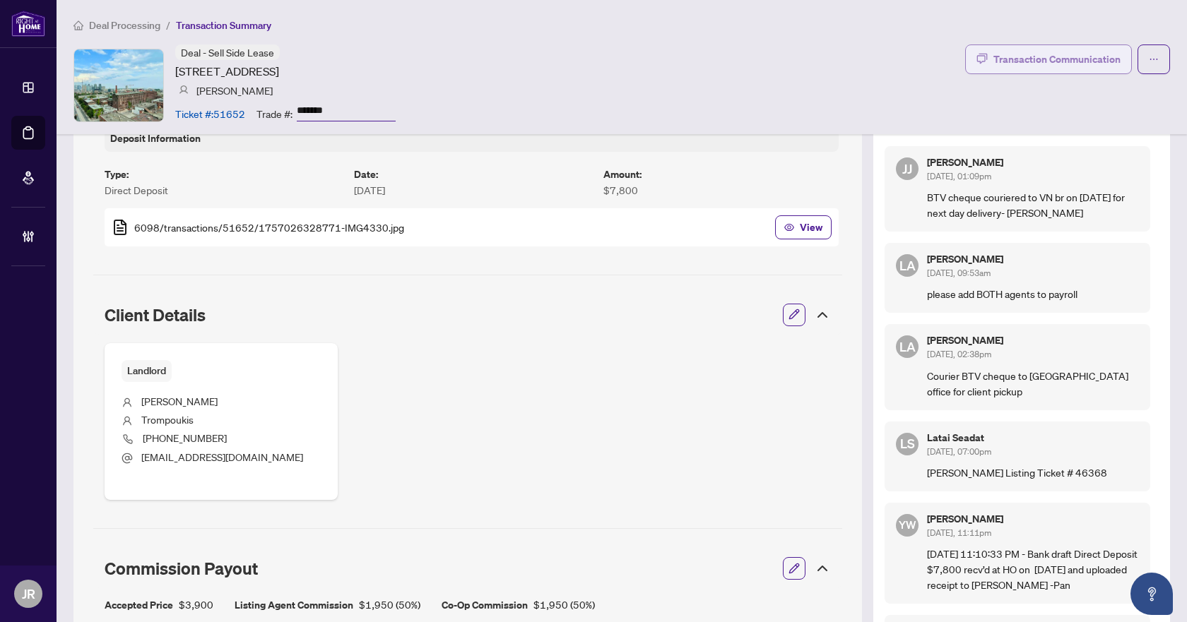
click at [1071, 48] on div "Transaction Communication" at bounding box center [1056, 59] width 127 height 23
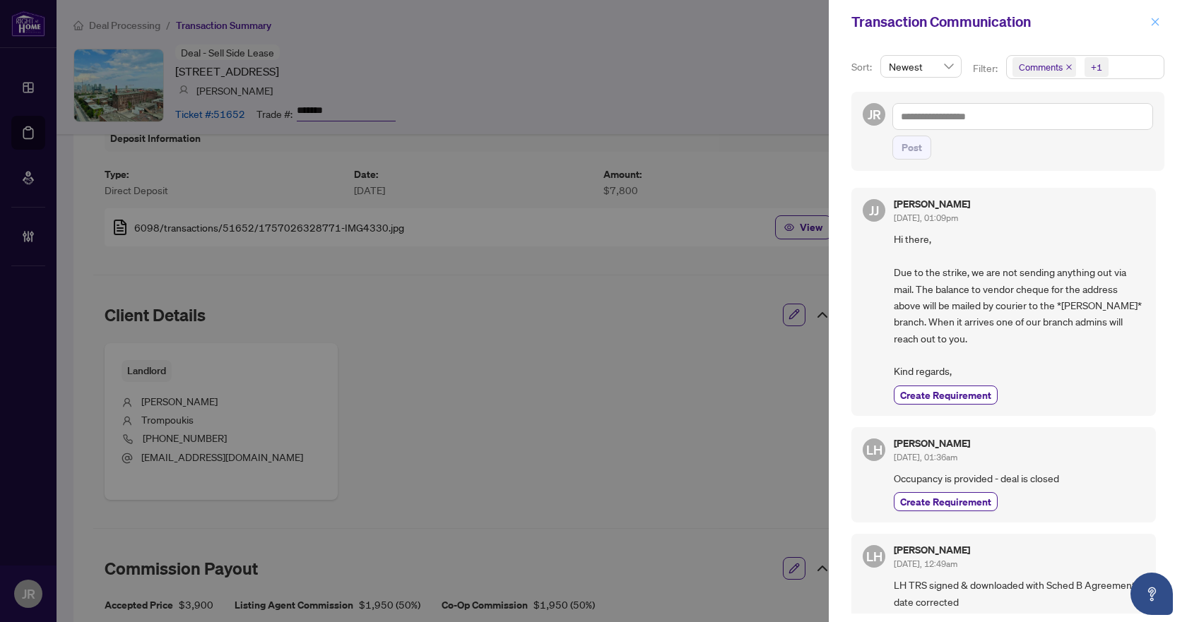
click at [1154, 15] on span "button" at bounding box center [1155, 22] width 10 height 23
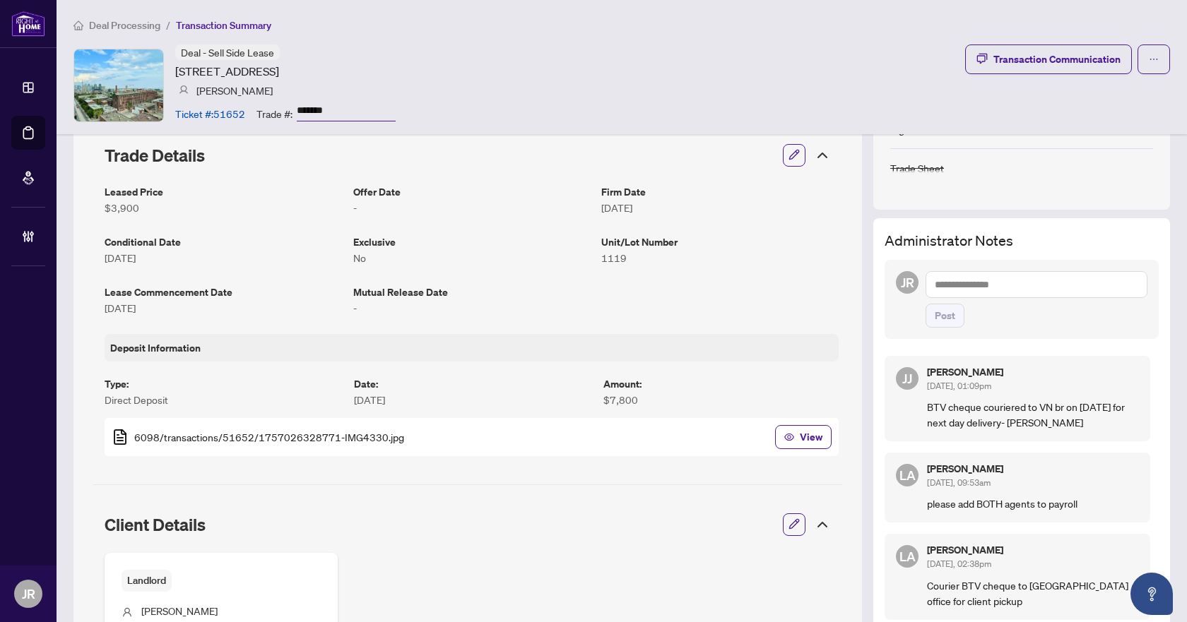
scroll to position [283, 0]
click at [1048, 56] on div "Transaction Communication" at bounding box center [1056, 59] width 127 height 23
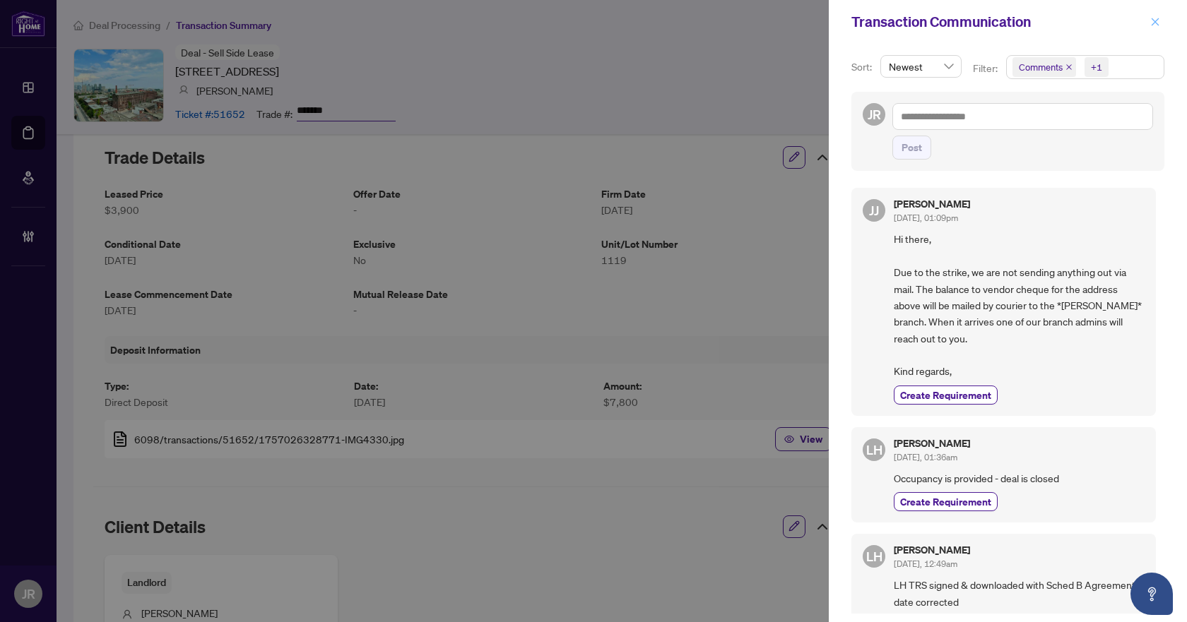
click at [1147, 25] on button "button" at bounding box center [1155, 21] width 18 height 17
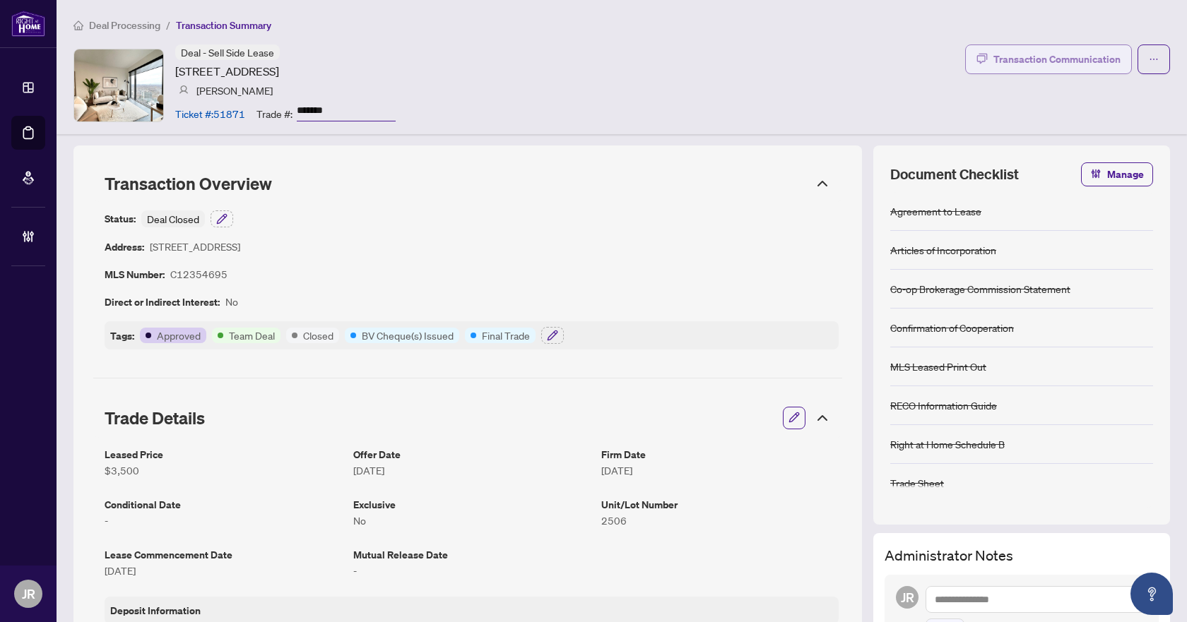
click at [1039, 71] on button "Transaction Communication" at bounding box center [1048, 60] width 167 height 30
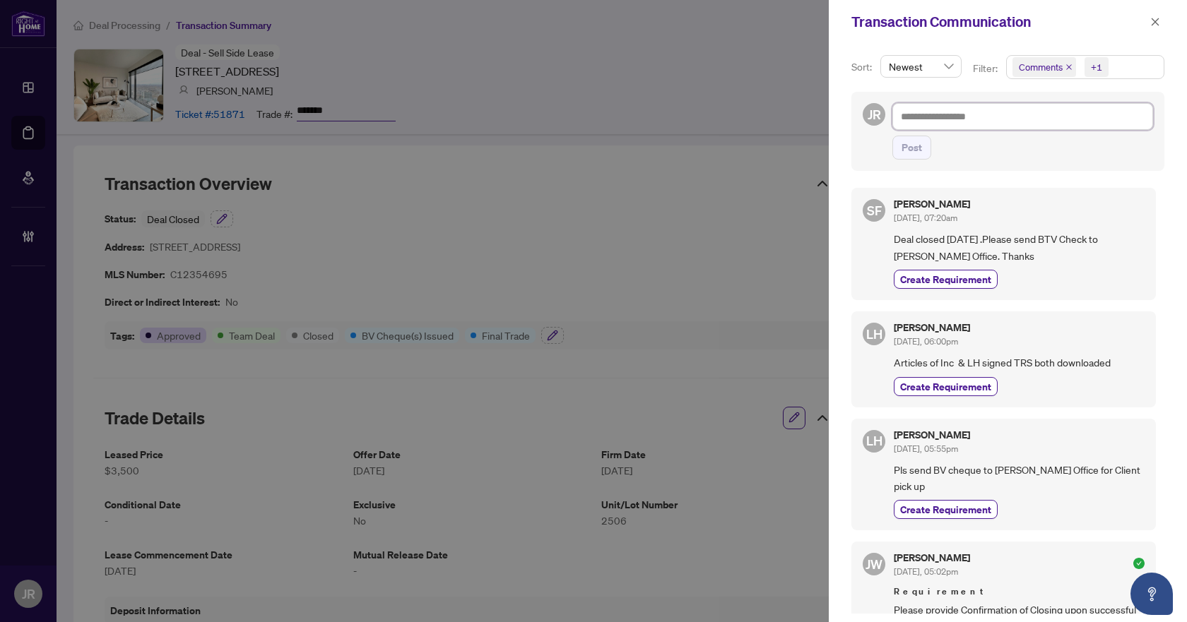
click at [991, 123] on textarea at bounding box center [1022, 116] width 261 height 27
type textarea "*"
type textarea "**"
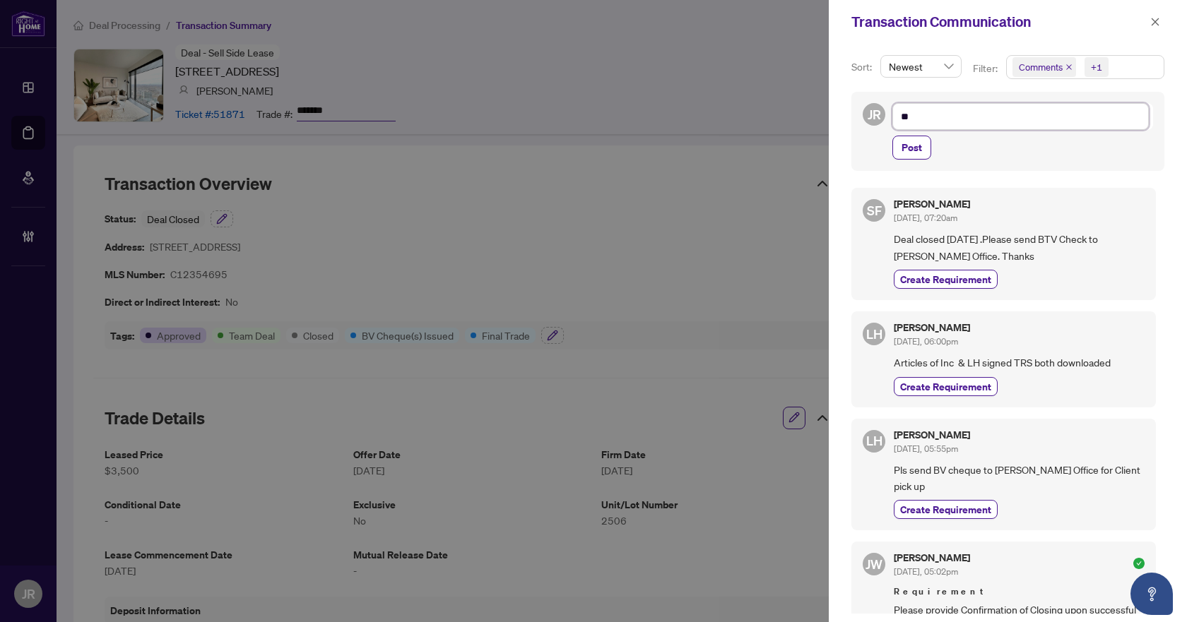
type textarea "***"
type textarea "****"
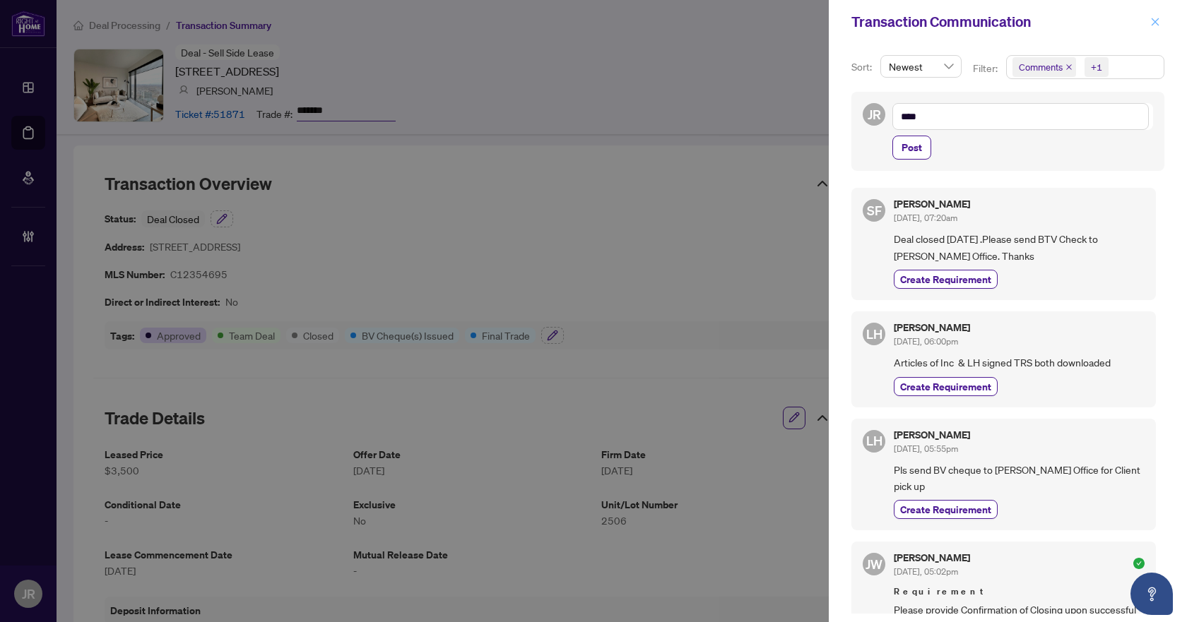
click at [1157, 23] on icon "close" at bounding box center [1155, 22] width 10 height 10
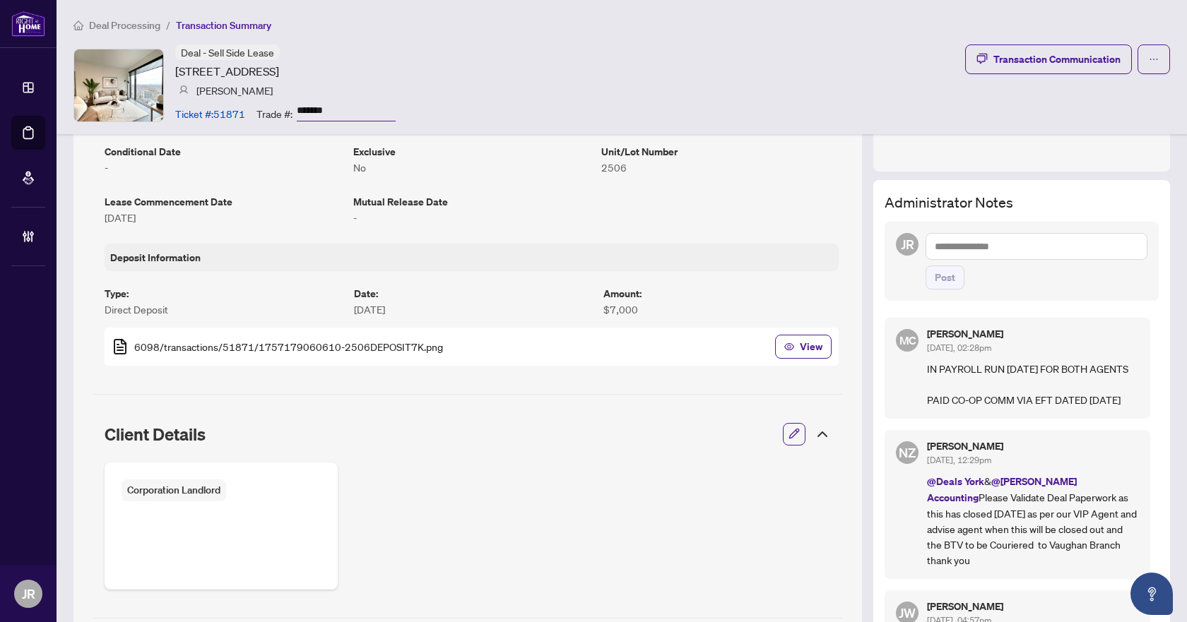
scroll to position [424, 0]
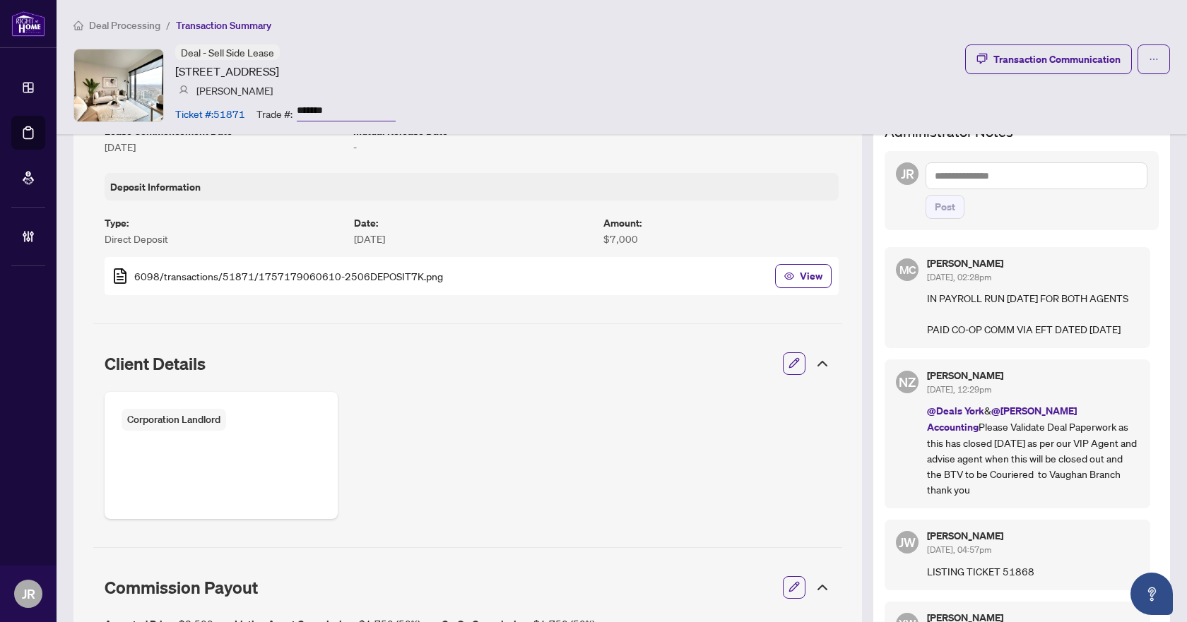
click at [1012, 182] on textarea at bounding box center [1036, 175] width 222 height 27
click at [1003, 189] on span "[PERSON_NAME] Acc ounting" at bounding box center [1022, 185] width 127 height 13
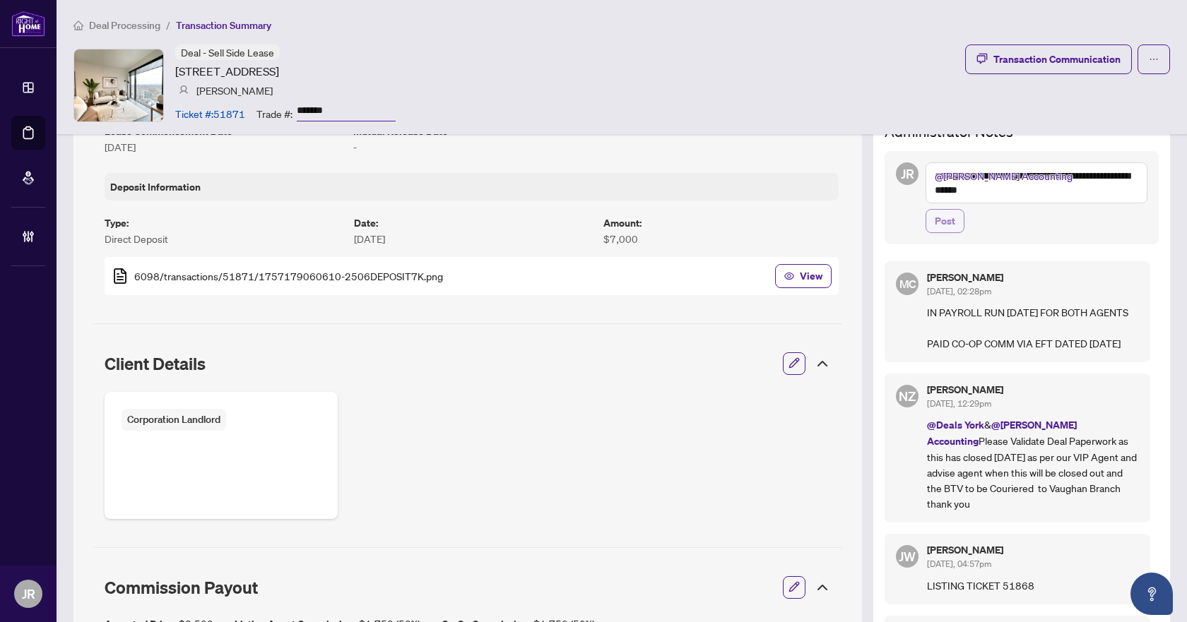
type textarea "**********"
click at [938, 225] on span "Post" at bounding box center [945, 221] width 20 height 23
